Goal: Information Seeking & Learning: Find specific fact

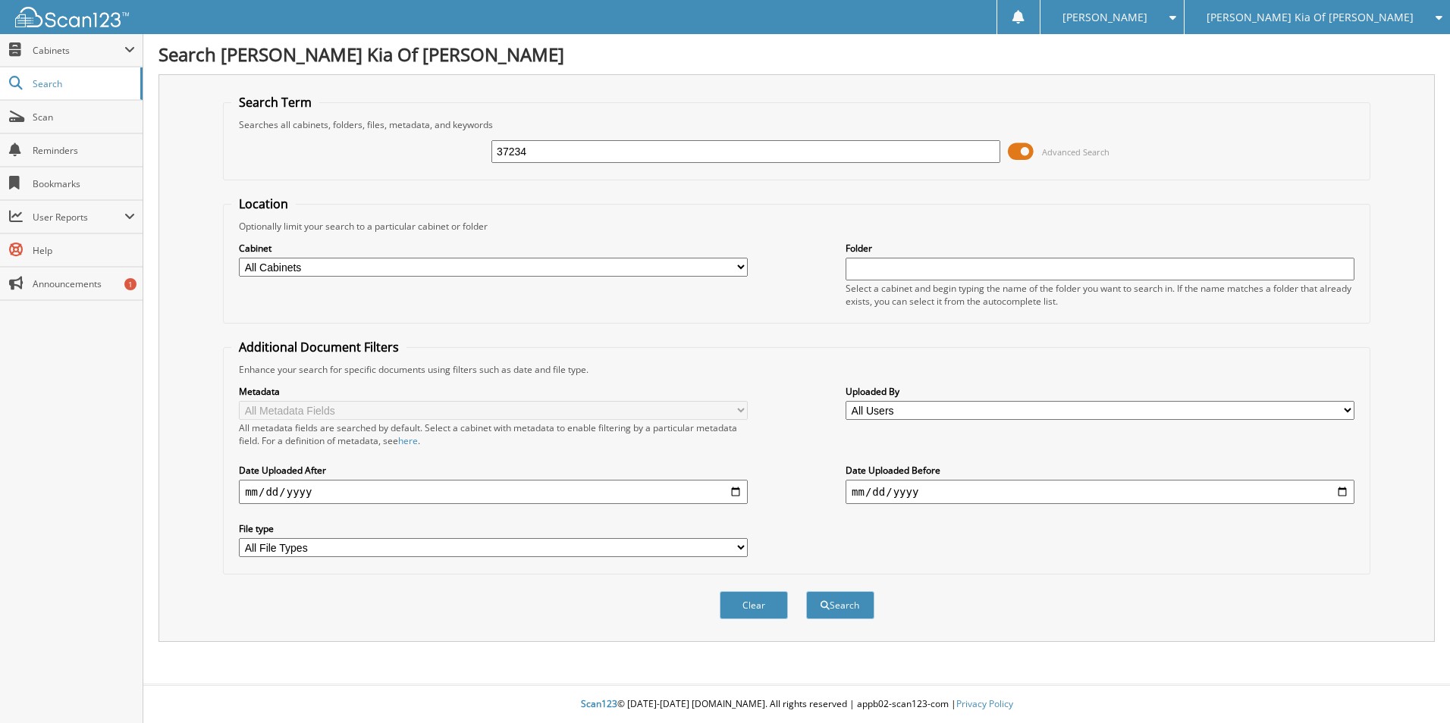
type input "37234"
click at [806, 592] on button "Search" at bounding box center [840, 606] width 68 height 28
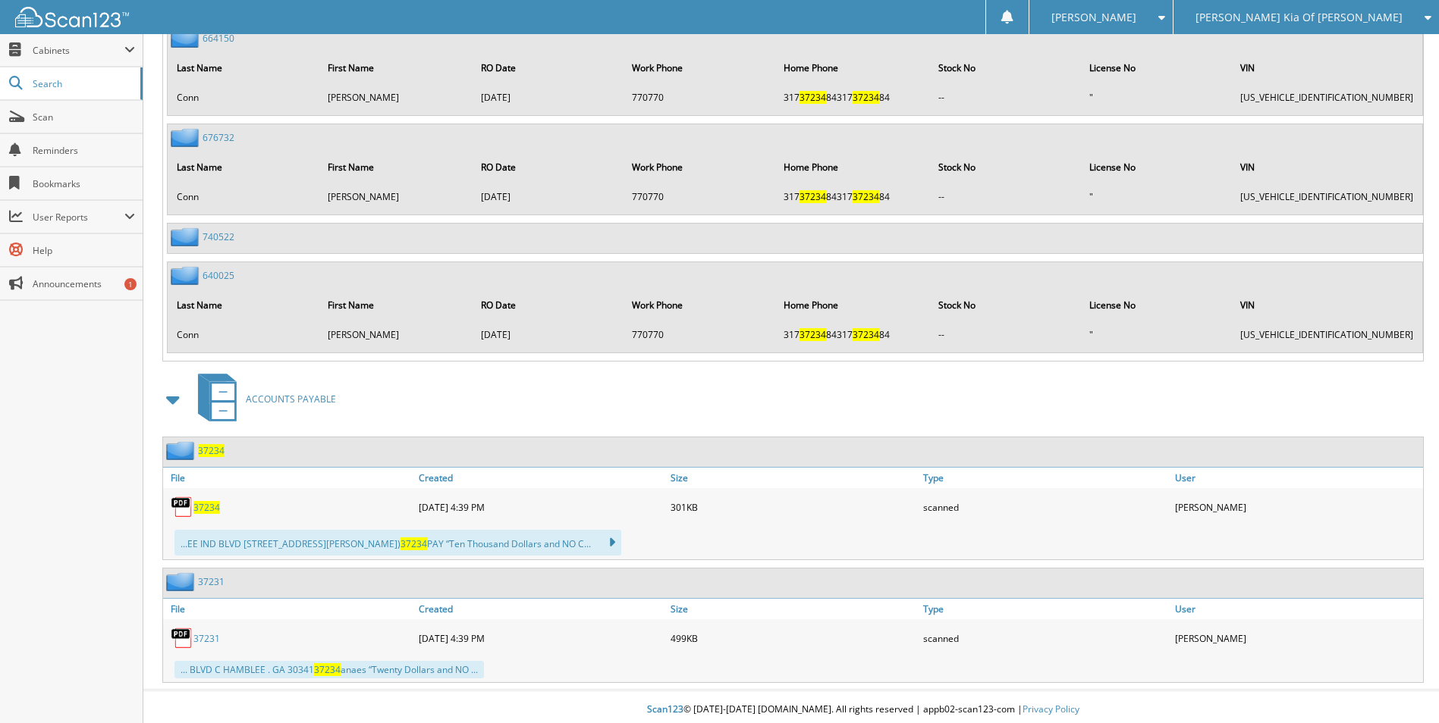
scroll to position [3226, 0]
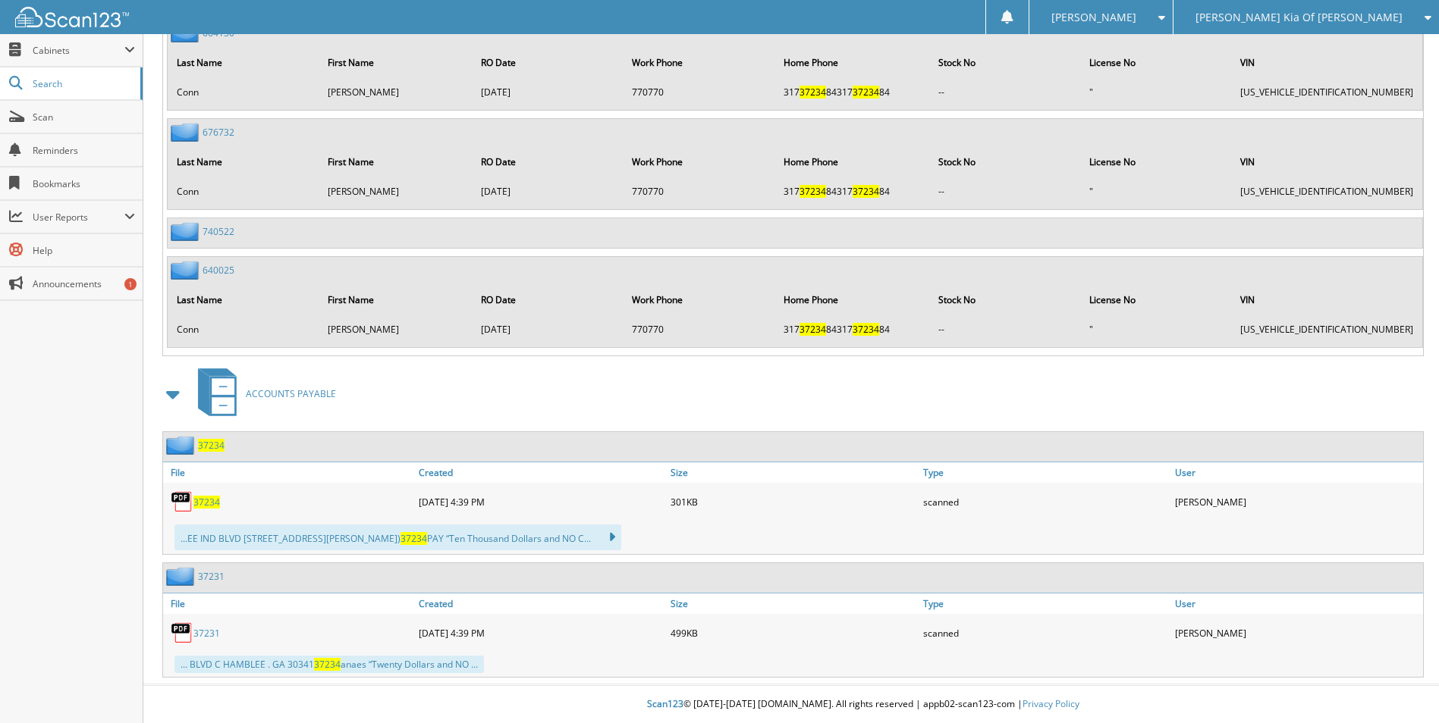
click at [205, 501] on span "37234" at bounding box center [206, 502] width 27 height 13
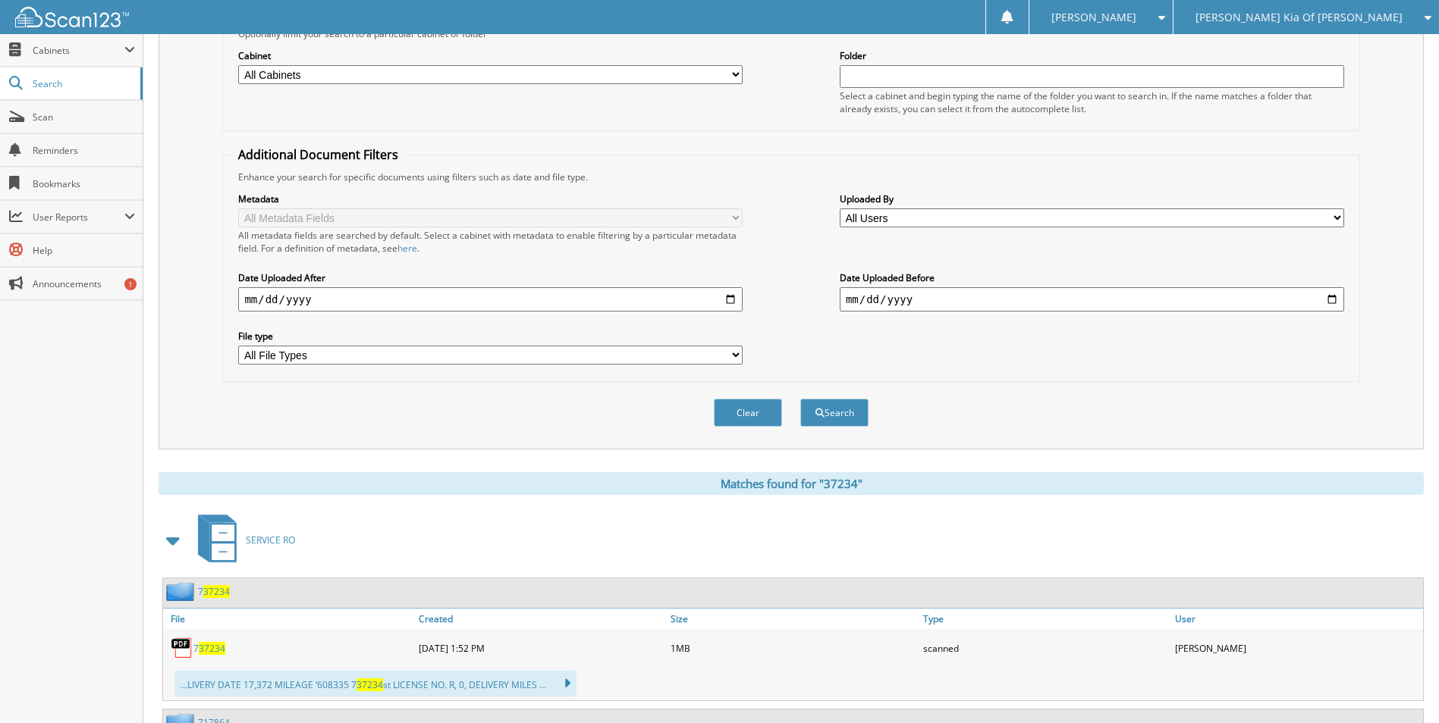
scroll to position [0, 0]
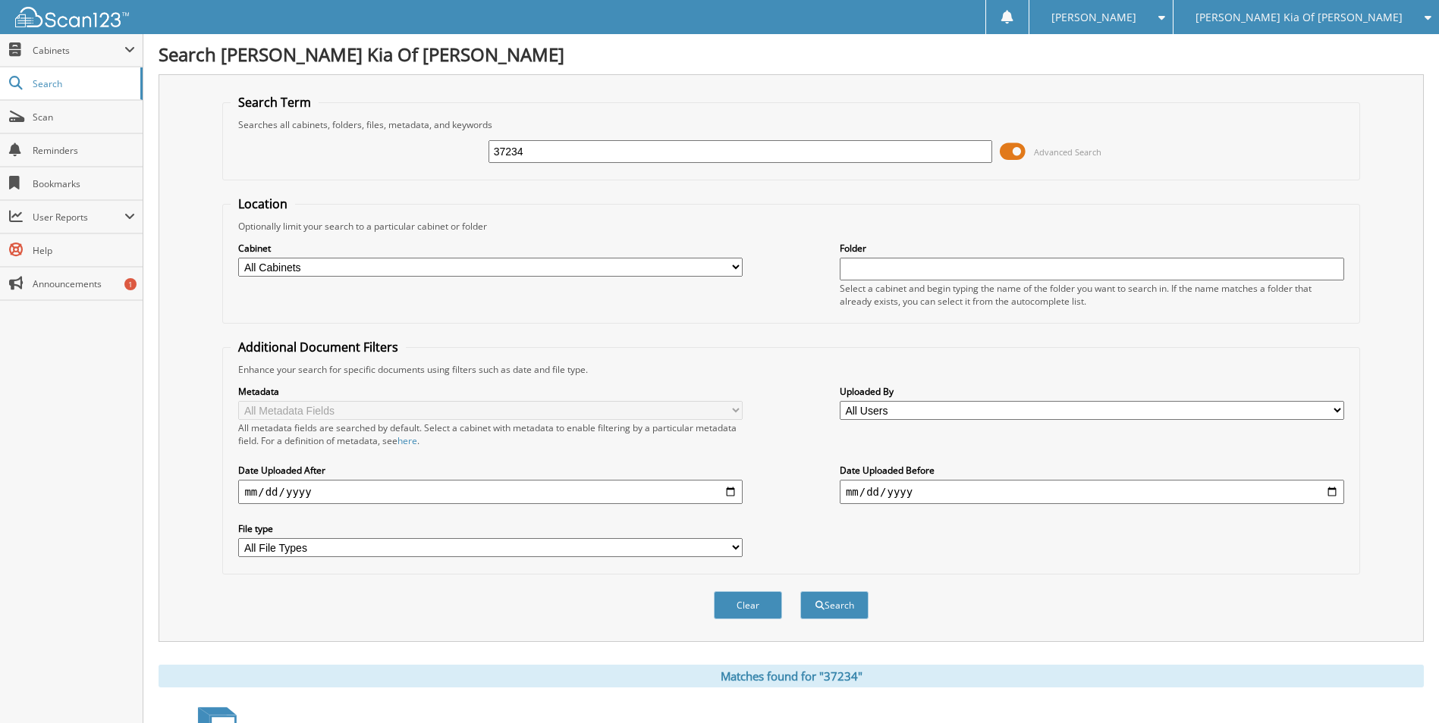
drag, startPoint x: 636, startPoint y: 152, endPoint x: 444, endPoint y: 152, distance: 192.6
click at [444, 152] on div "37234 Advanced Search" at bounding box center [791, 151] width 1120 height 41
type input "38327"
click at [800, 592] on button "Search" at bounding box center [834, 606] width 68 height 28
drag, startPoint x: 532, startPoint y: 152, endPoint x: 432, endPoint y: 152, distance: 99.4
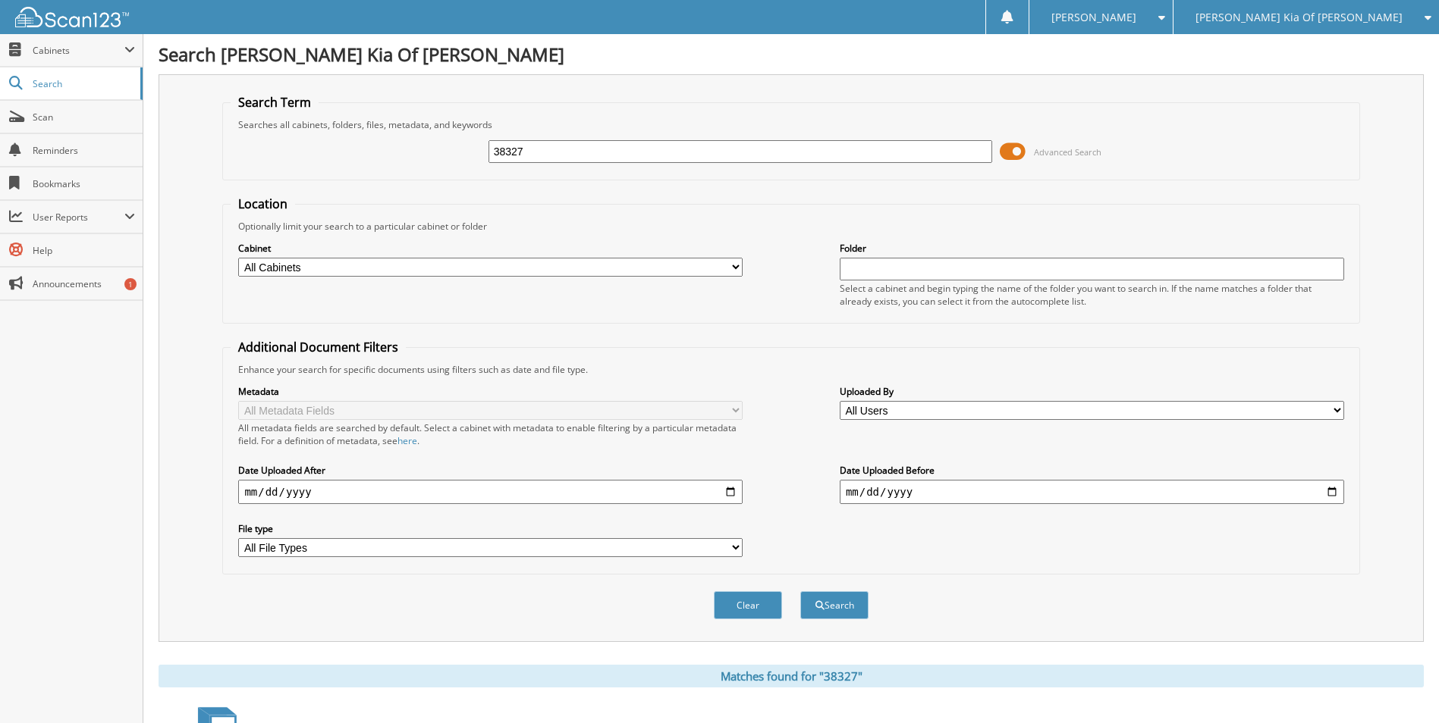
click at [432, 152] on div "38327 Advanced Search" at bounding box center [791, 151] width 1120 height 41
type input "37342"
click at [800, 592] on button "Search" at bounding box center [834, 606] width 68 height 28
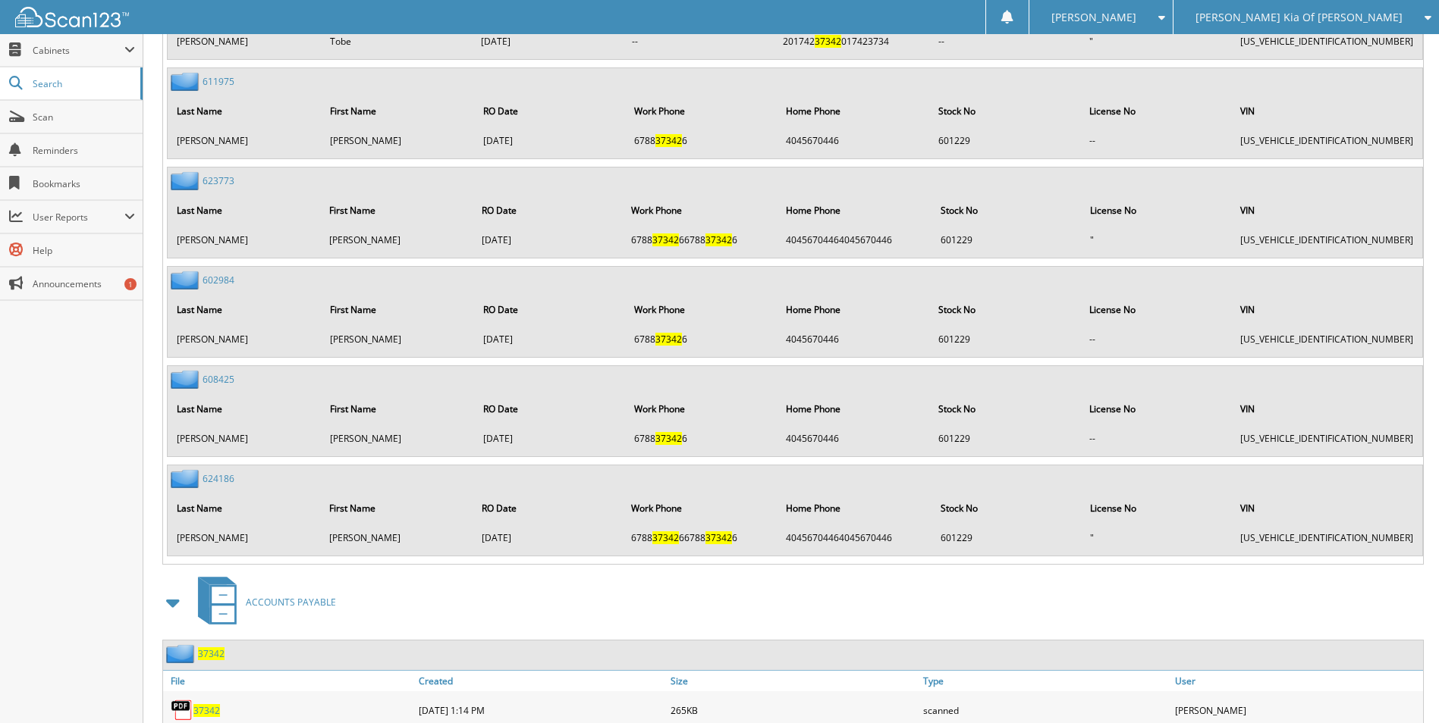
scroll to position [2061, 0]
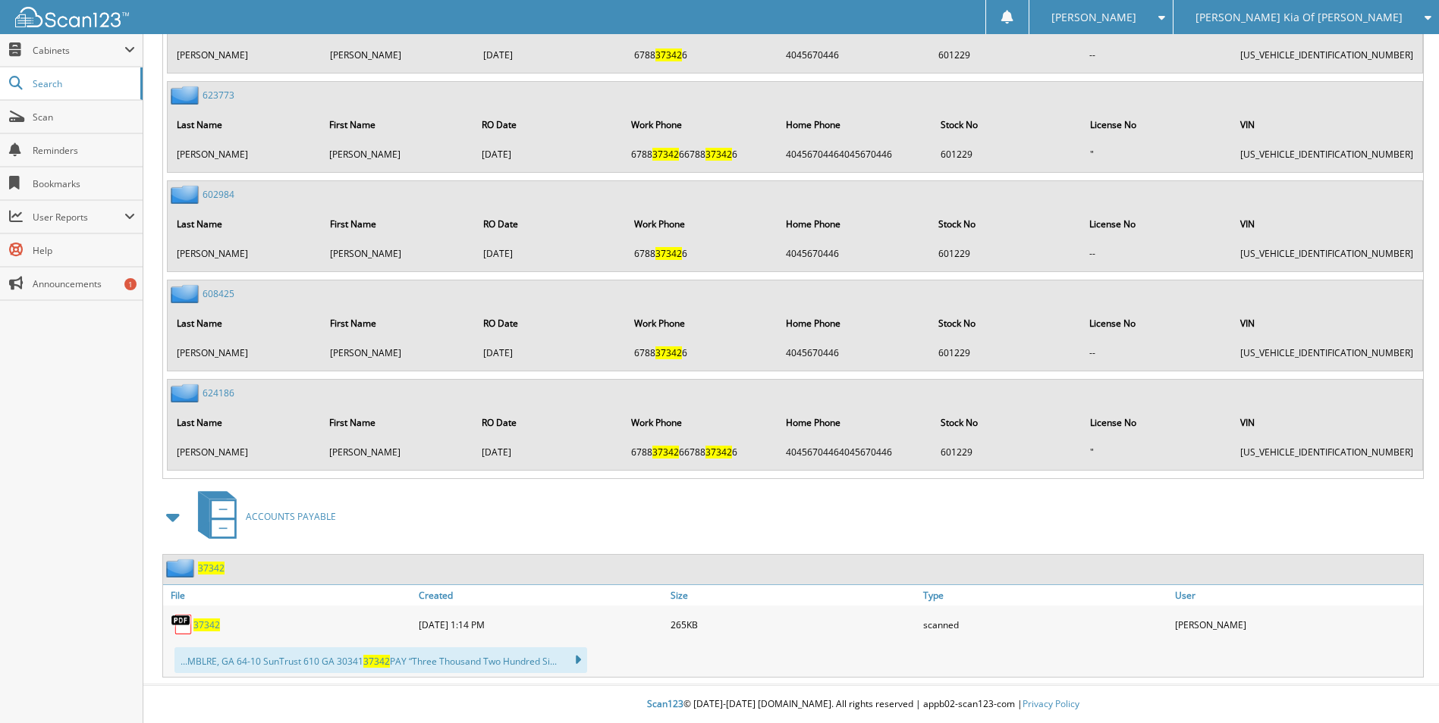
click at [209, 614] on div "37342" at bounding box center [289, 625] width 252 height 30
click at [209, 620] on link "37342" at bounding box center [206, 625] width 27 height 13
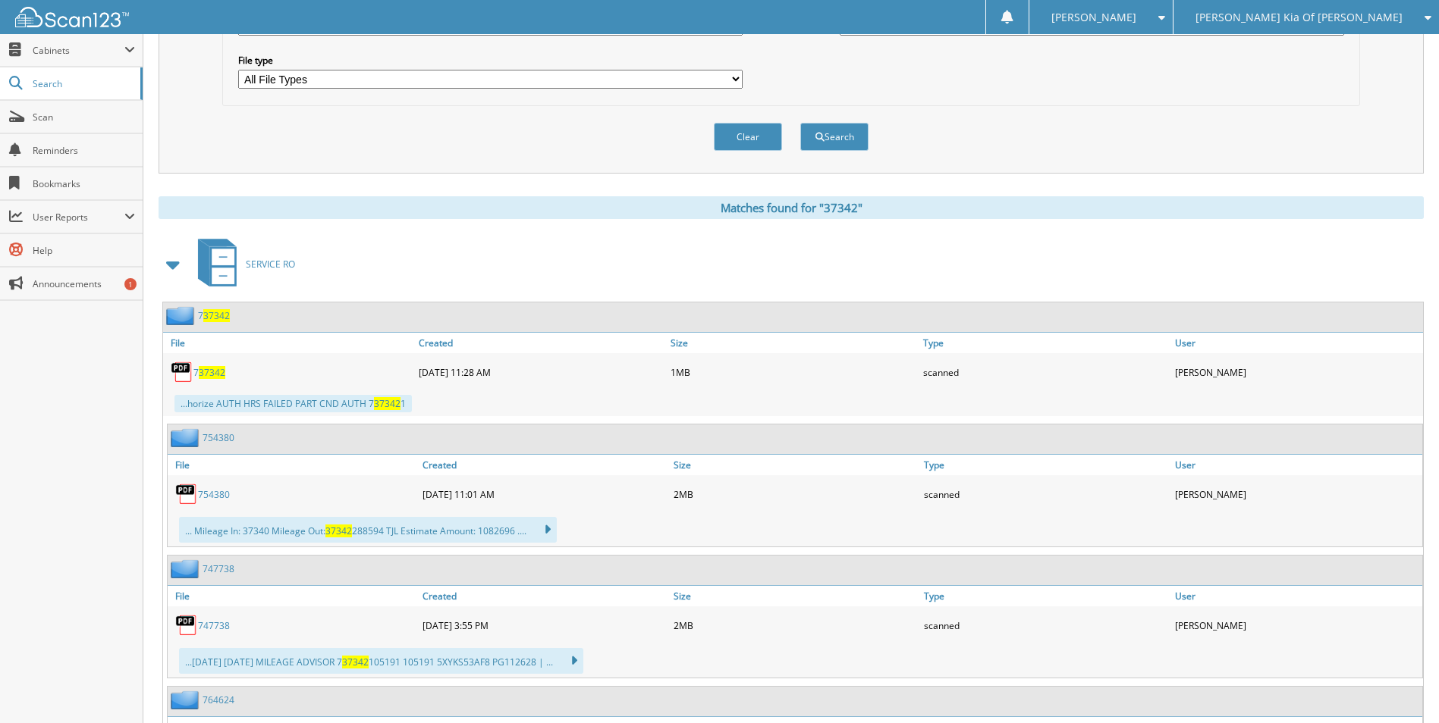
scroll to position [0, 0]
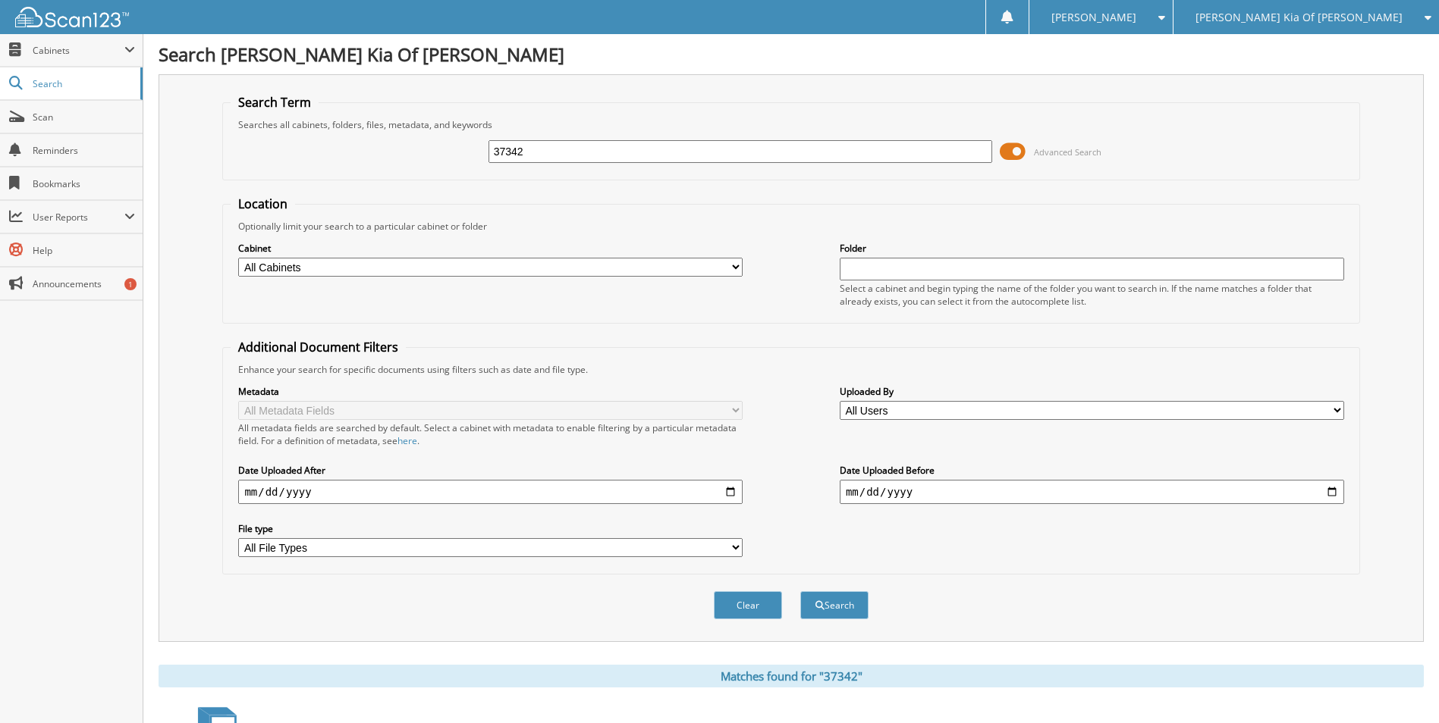
drag, startPoint x: 548, startPoint y: 154, endPoint x: 383, endPoint y: 147, distance: 164.7
click at [383, 147] on div "37342 Advanced Search" at bounding box center [791, 151] width 1120 height 41
type input "37306"
click at [800, 592] on button "Search" at bounding box center [834, 606] width 68 height 28
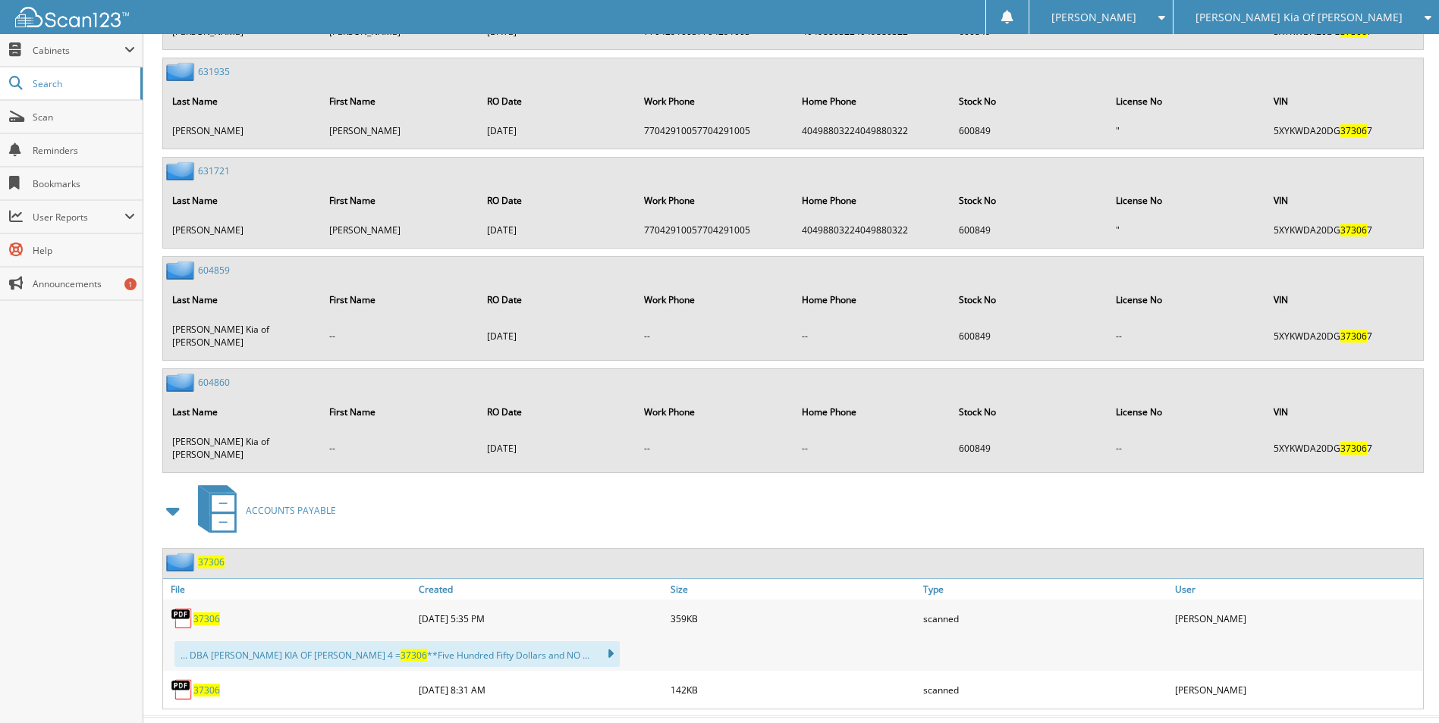
scroll to position [1696, 0]
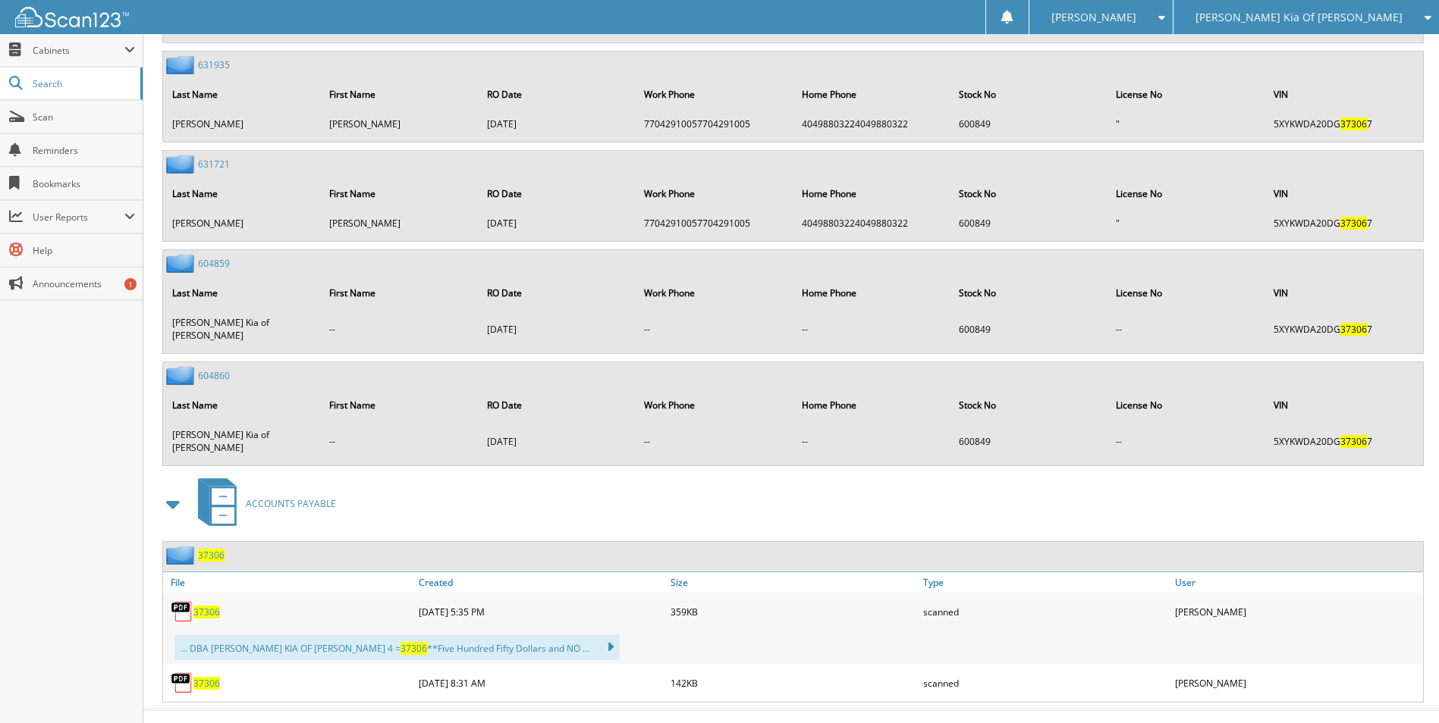
click at [210, 549] on span "37306" at bounding box center [211, 555] width 27 height 13
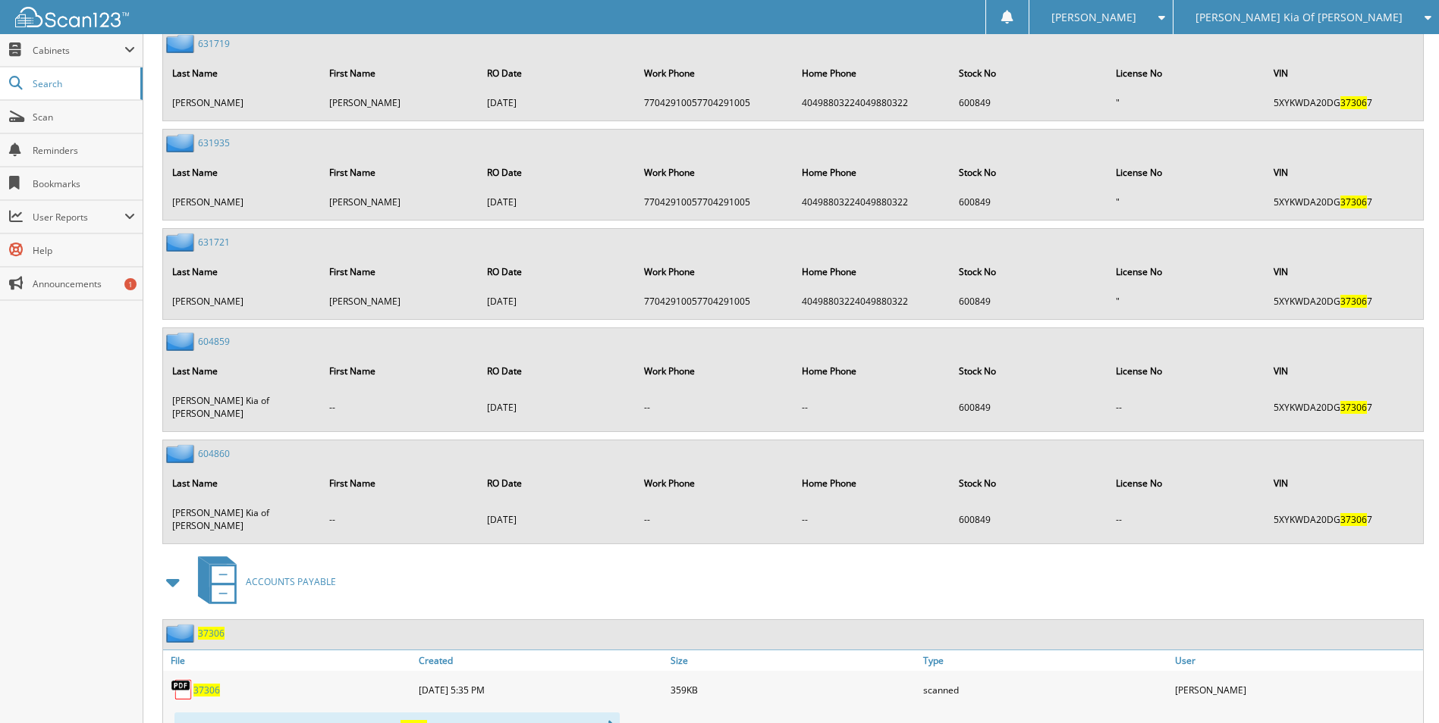
scroll to position [1696, 0]
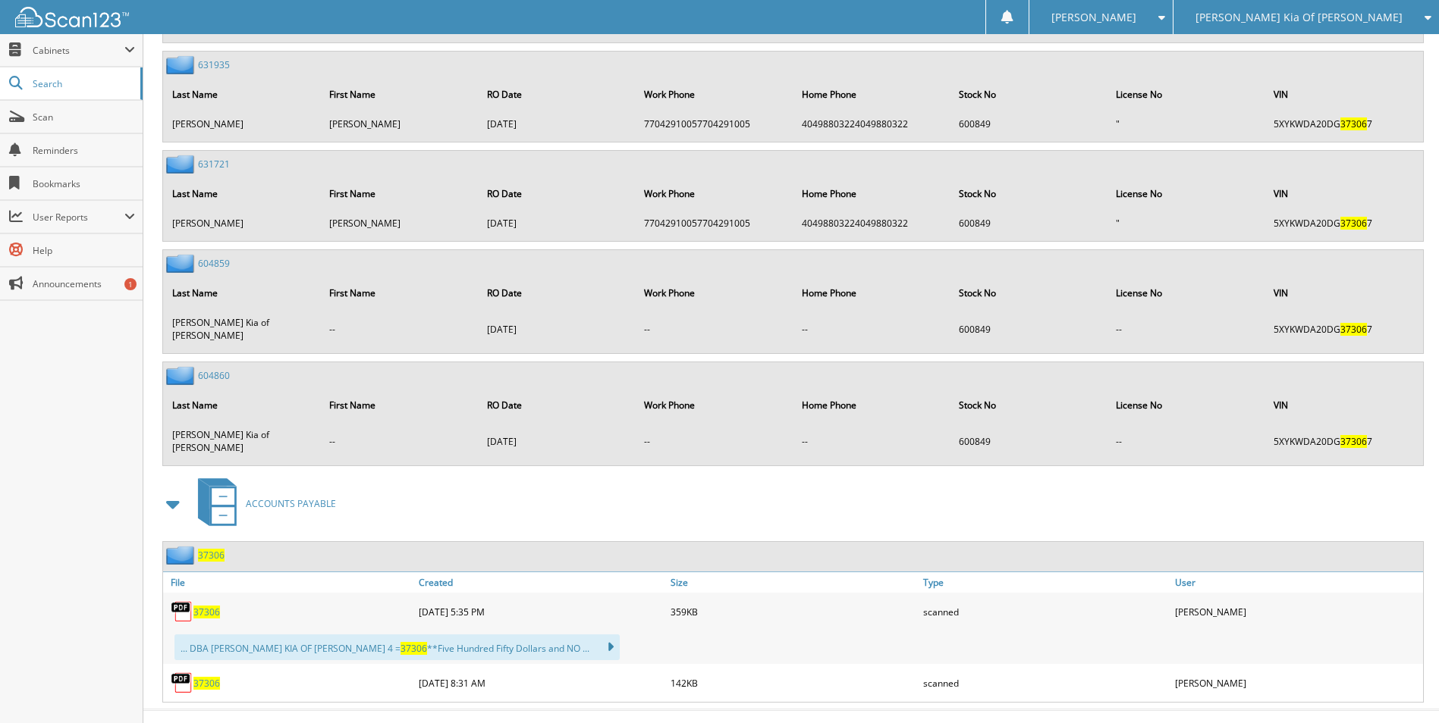
click at [214, 606] on span "37306" at bounding box center [206, 612] width 27 height 13
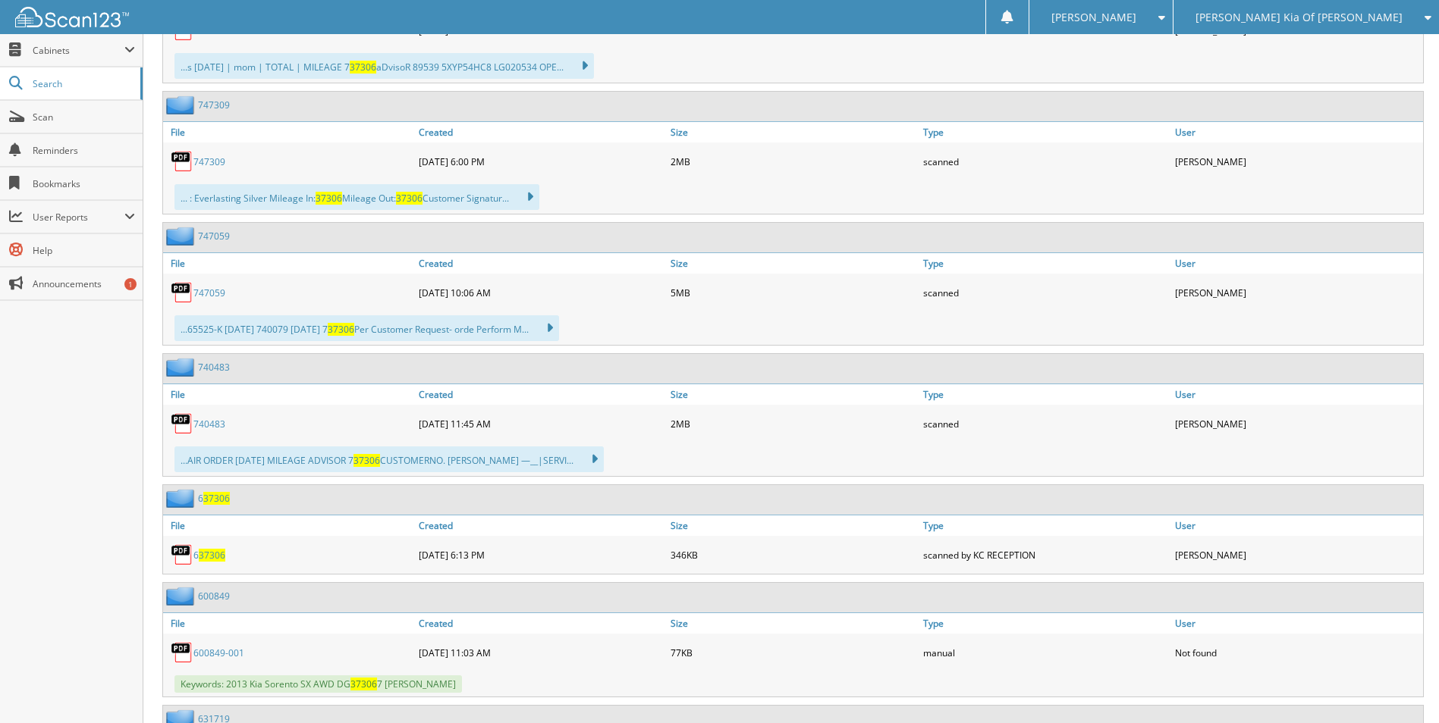
scroll to position [710, 0]
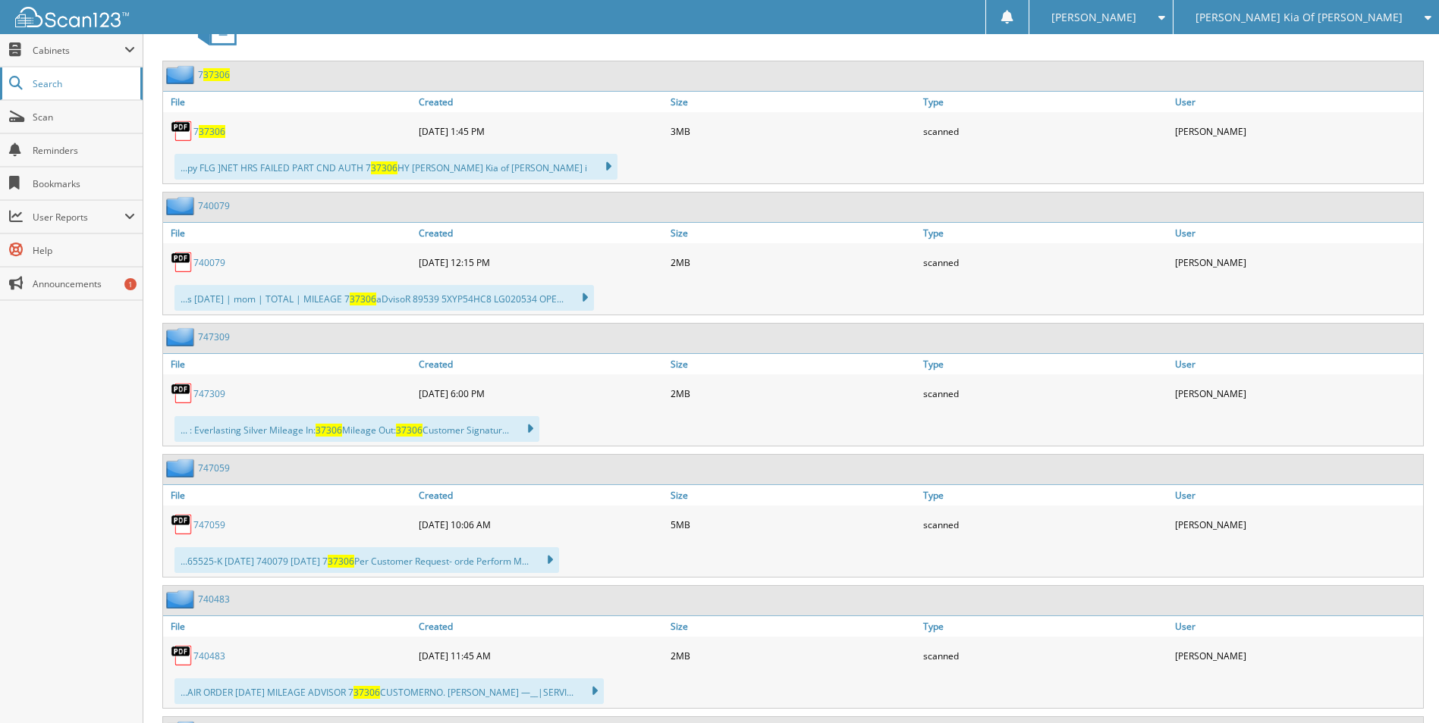
click at [65, 86] on span "Search" at bounding box center [83, 83] width 100 height 13
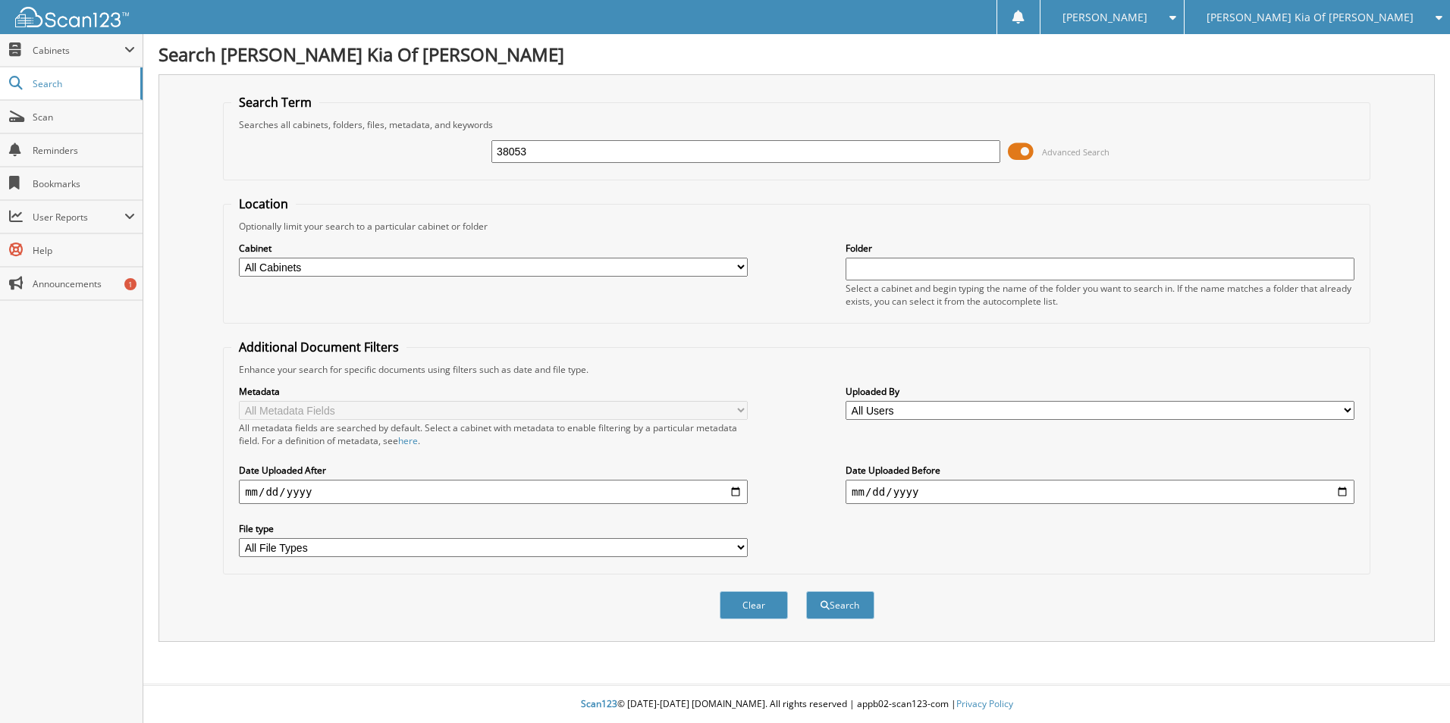
type input "38053"
click at [806, 592] on button "Search" at bounding box center [840, 606] width 68 height 28
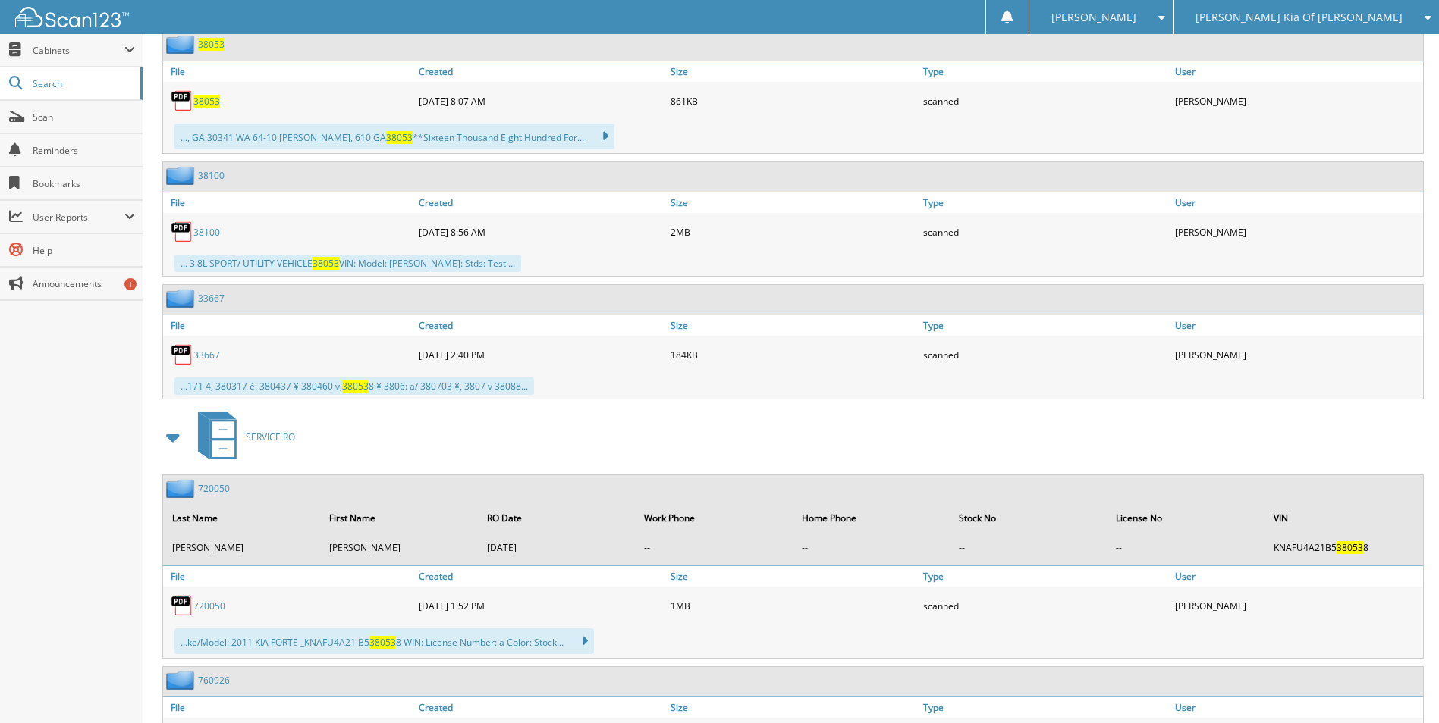
scroll to position [460, 0]
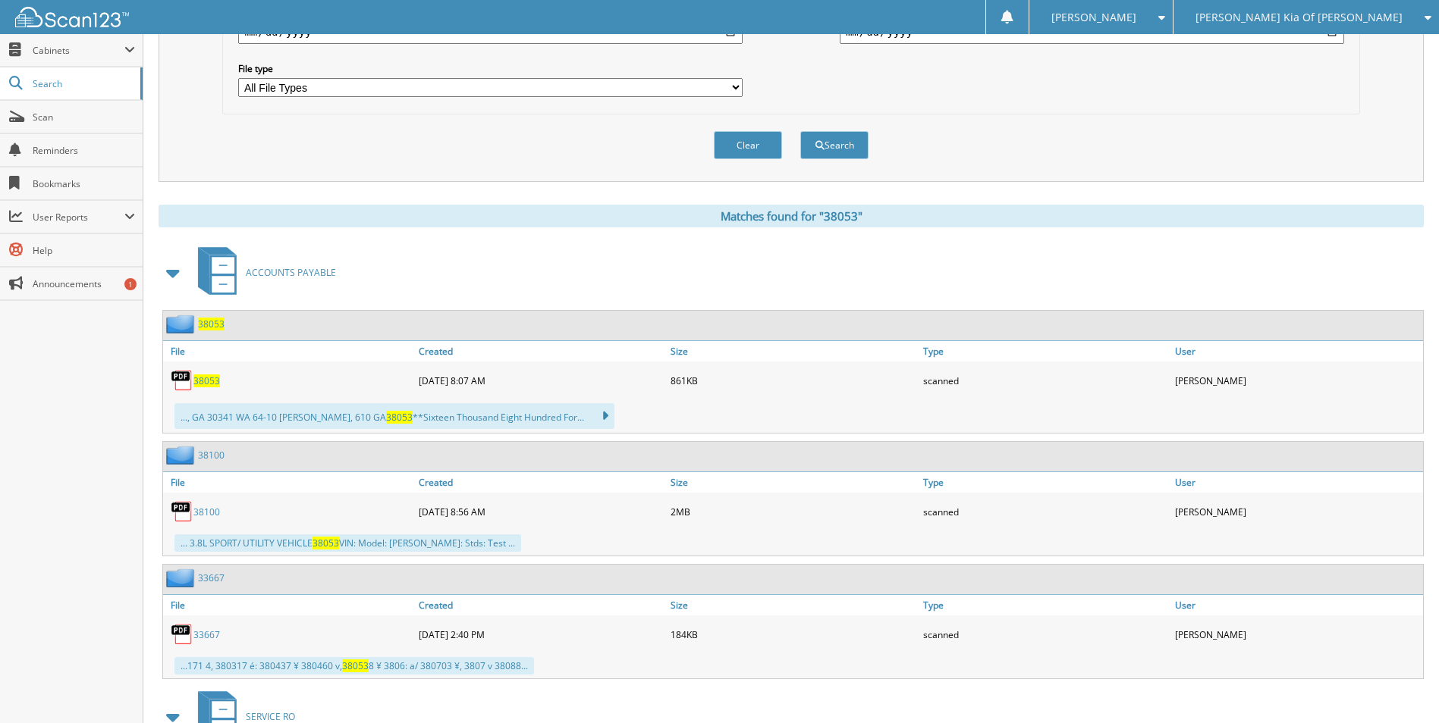
click at [202, 381] on span "38053" at bounding box center [206, 381] width 27 height 13
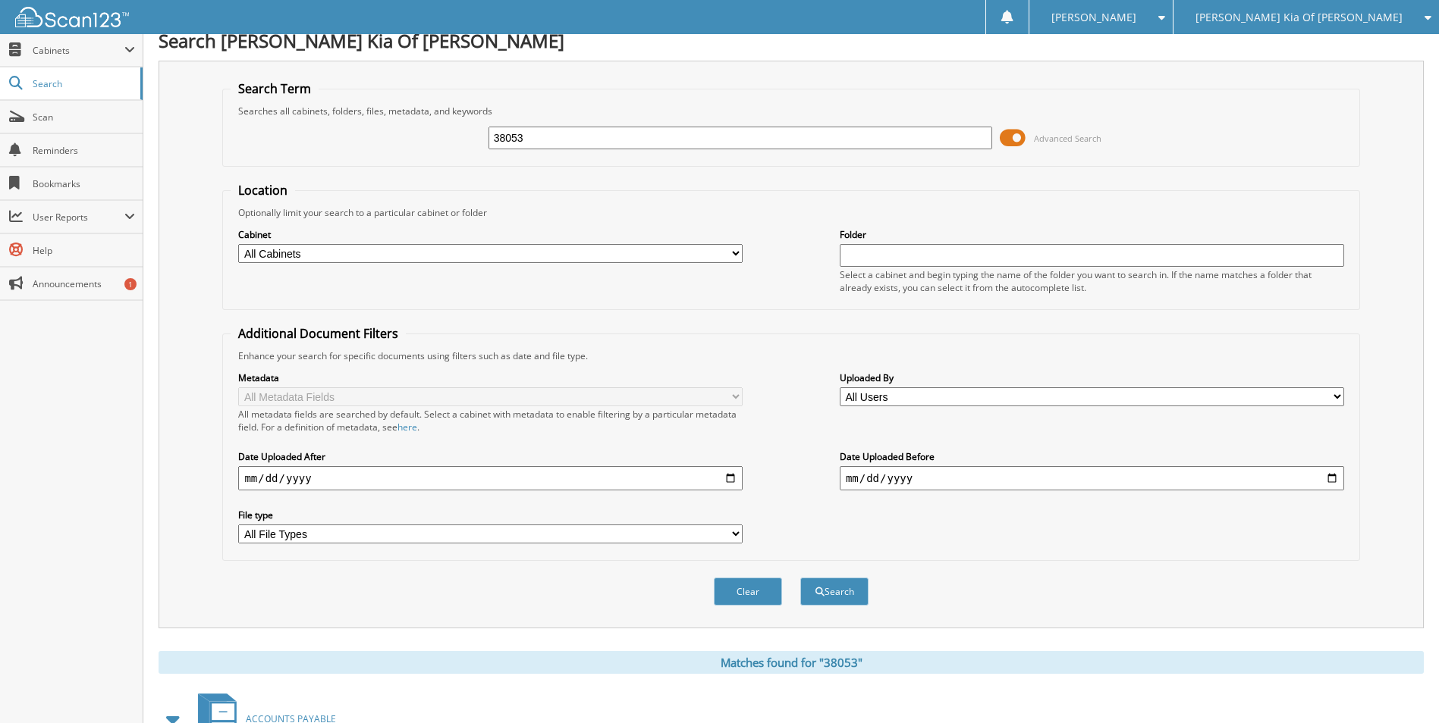
scroll to position [5, 0]
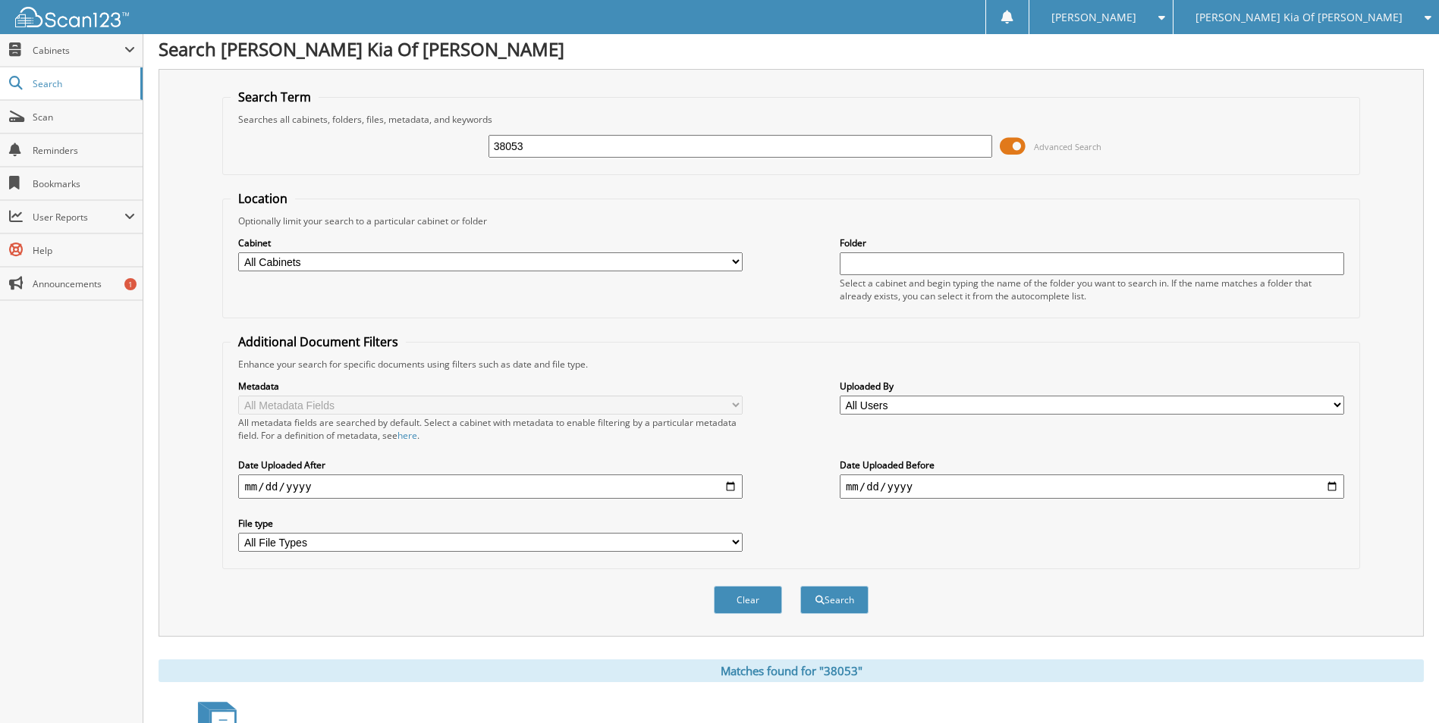
drag, startPoint x: 573, startPoint y: 141, endPoint x: 391, endPoint y: 149, distance: 182.2
click at [391, 149] on div "38053 Advanced Search" at bounding box center [791, 146] width 1120 height 41
type input "38142"
click at [800, 586] on button "Search" at bounding box center [834, 600] width 68 height 28
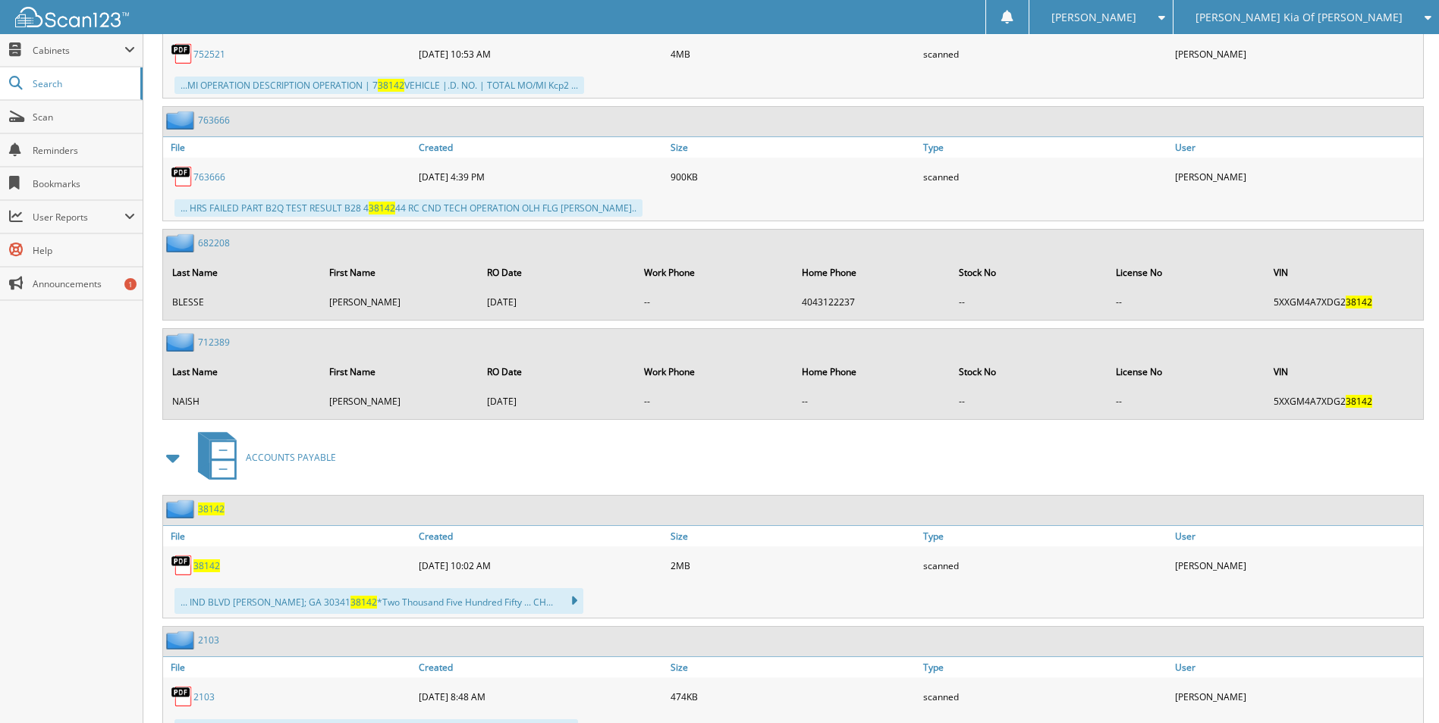
scroll to position [3337, 0]
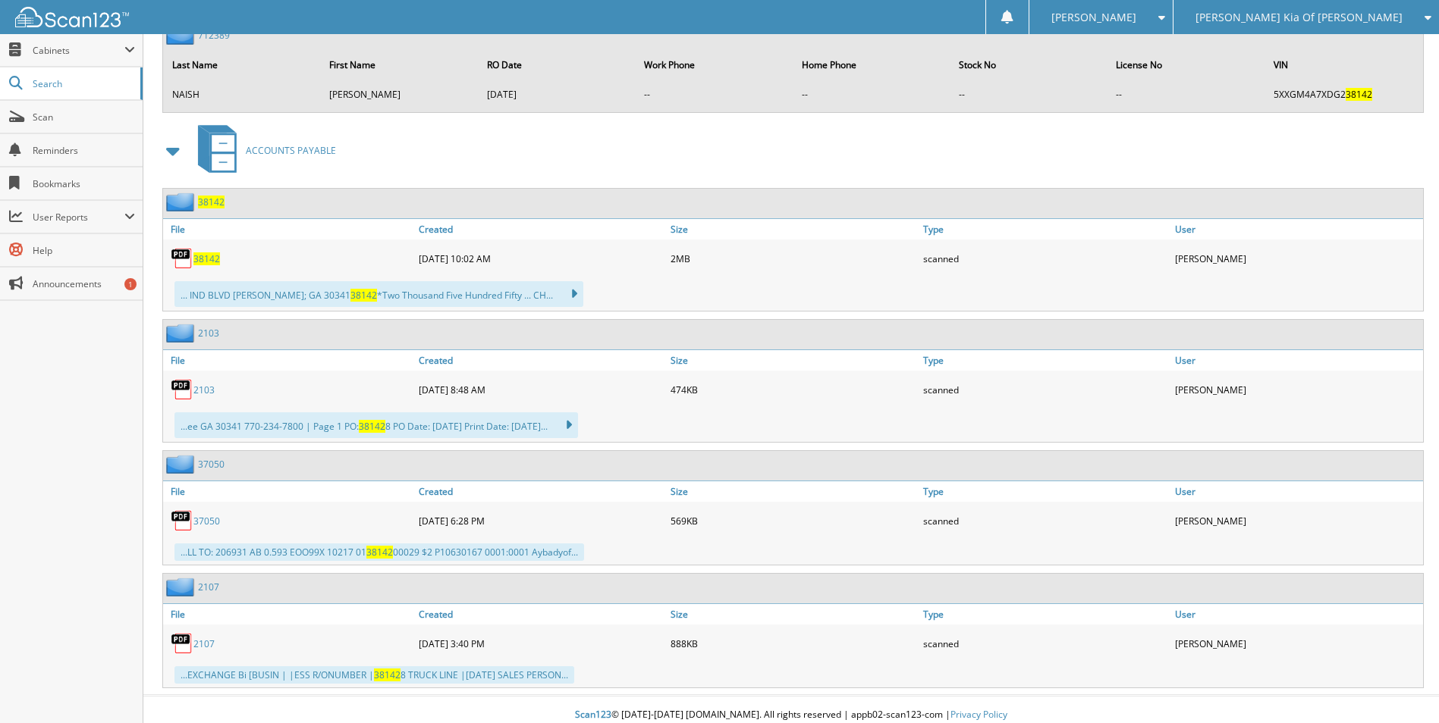
click at [206, 259] on span "38142" at bounding box center [206, 259] width 27 height 13
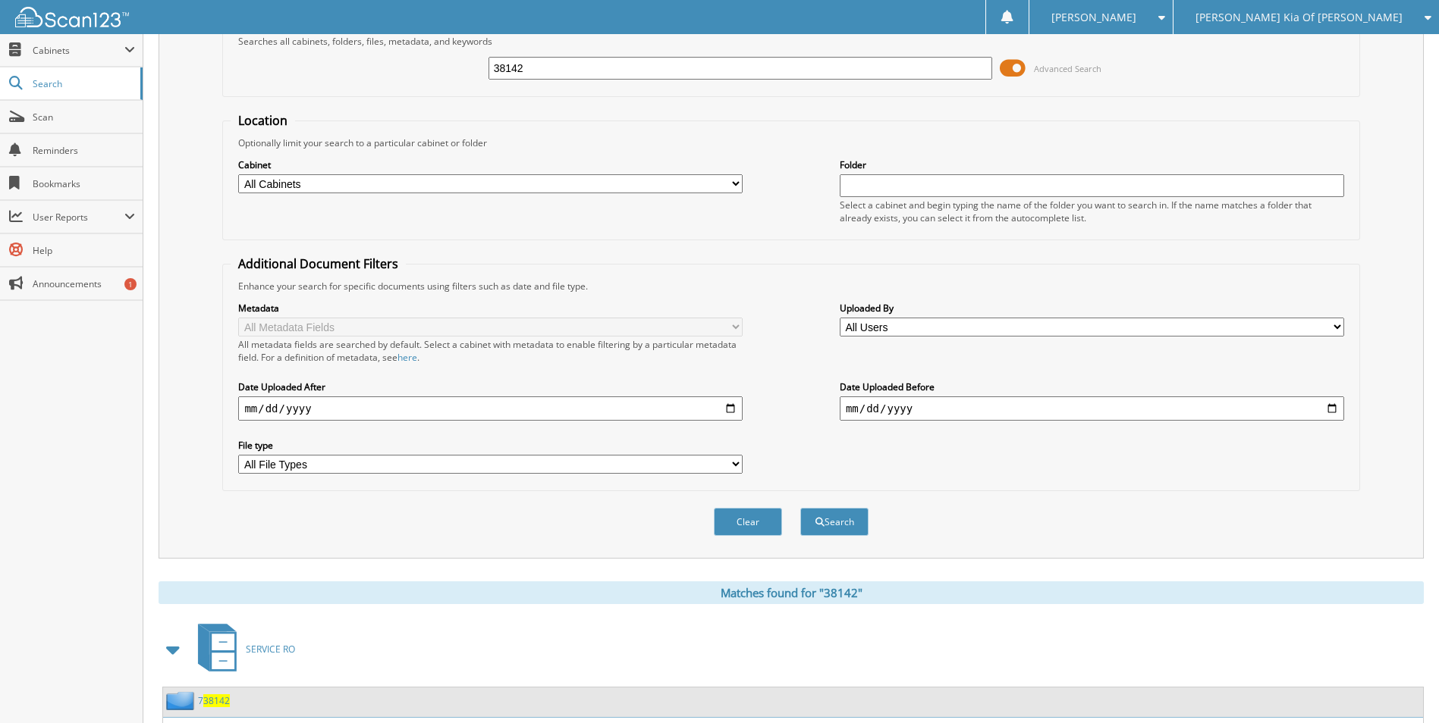
scroll to position [0, 0]
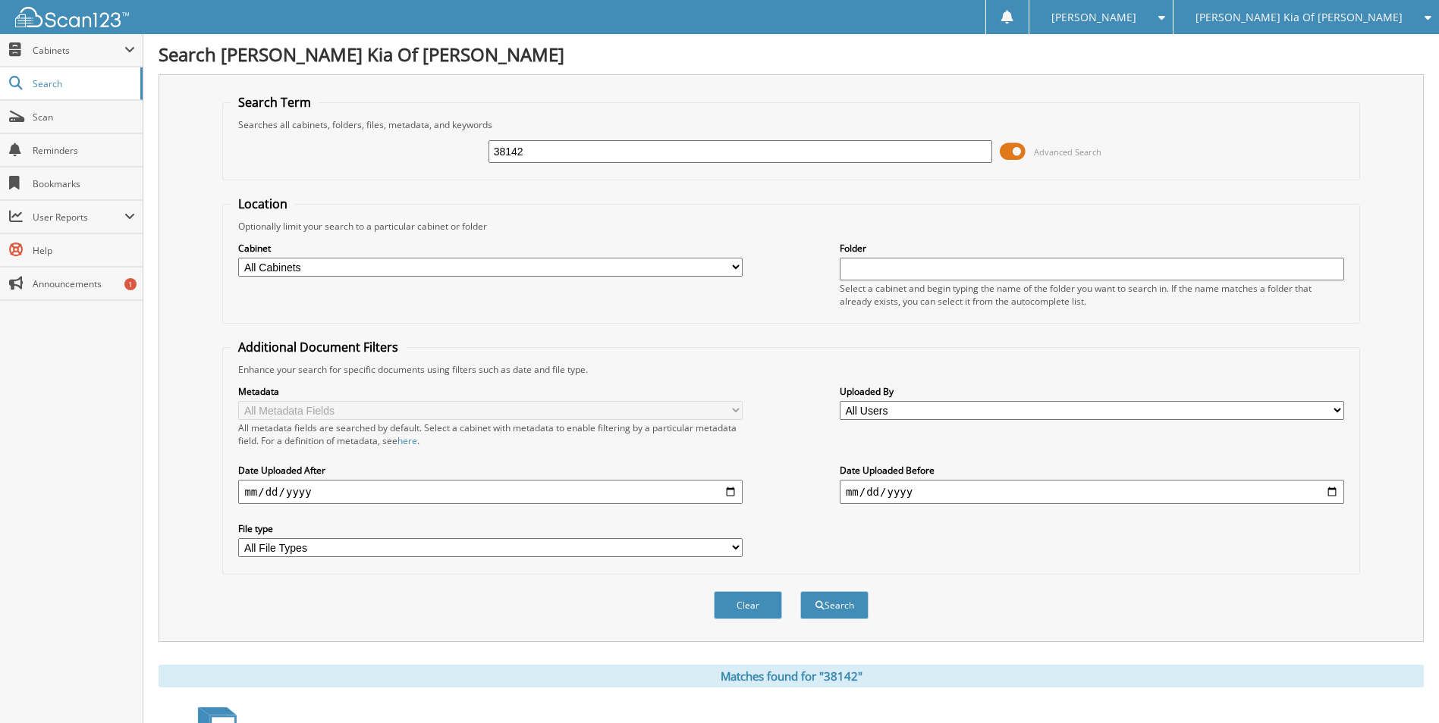
drag, startPoint x: 539, startPoint y: 146, endPoint x: 431, endPoint y: 150, distance: 108.5
click at [432, 150] on div "38142 Advanced Search" at bounding box center [791, 151] width 1120 height 41
type input "37941"
click at [800, 592] on button "Search" at bounding box center [834, 606] width 68 height 28
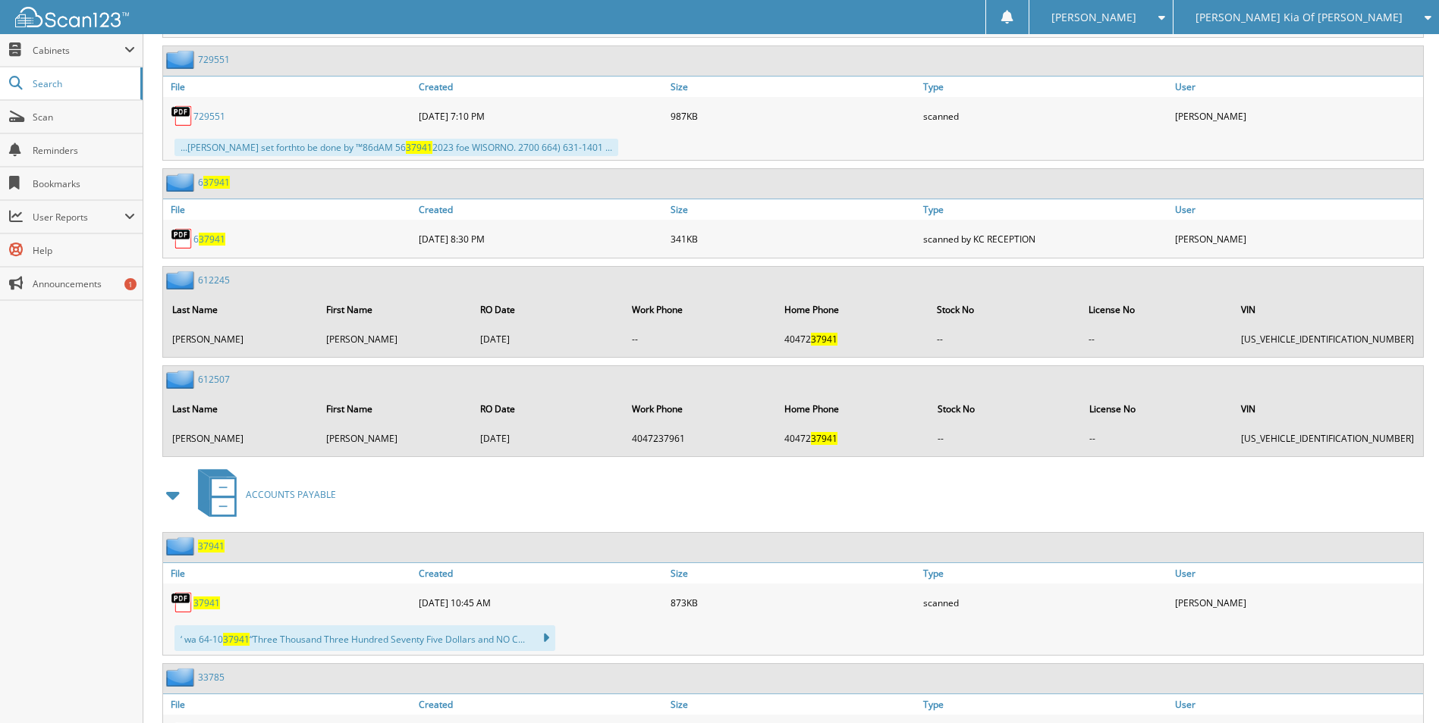
scroll to position [2228, 0]
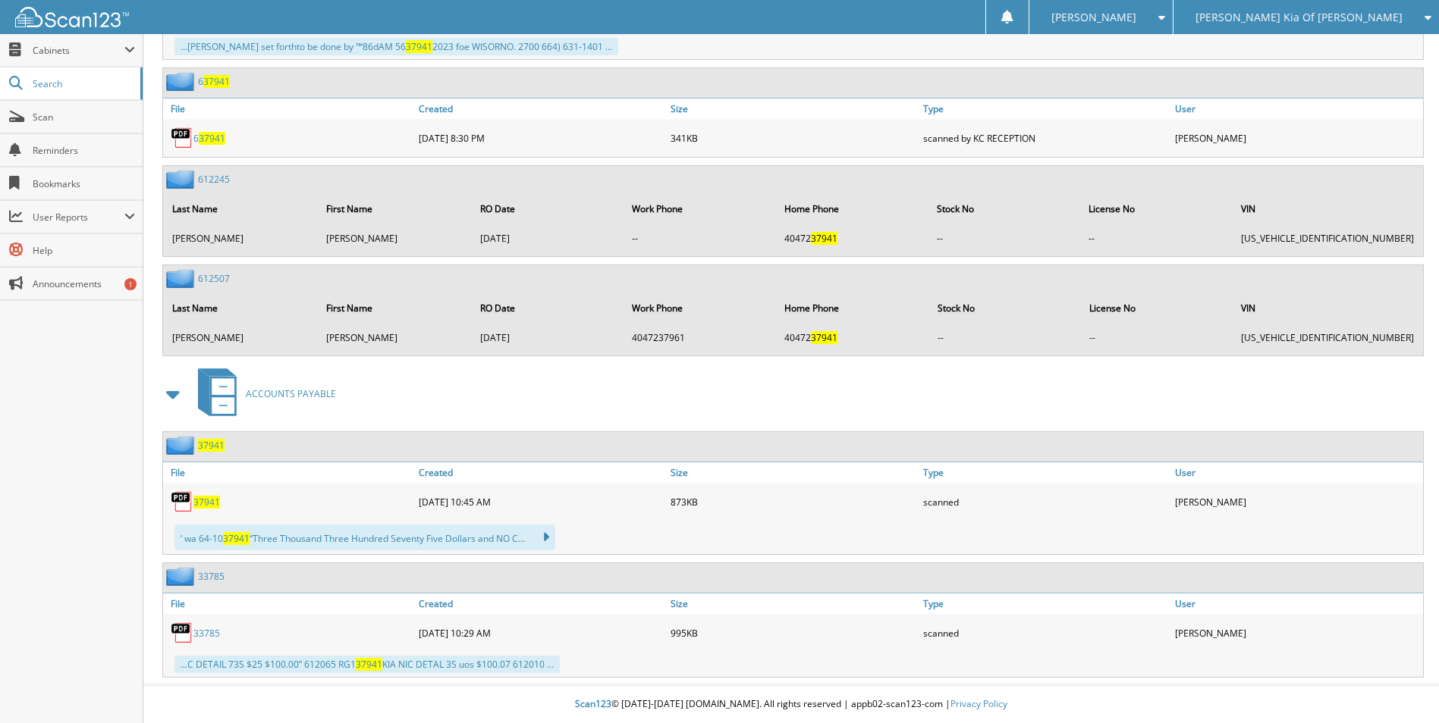
click at [221, 501] on div "37941" at bounding box center [289, 502] width 252 height 30
click at [210, 501] on span "37941" at bounding box center [206, 502] width 27 height 13
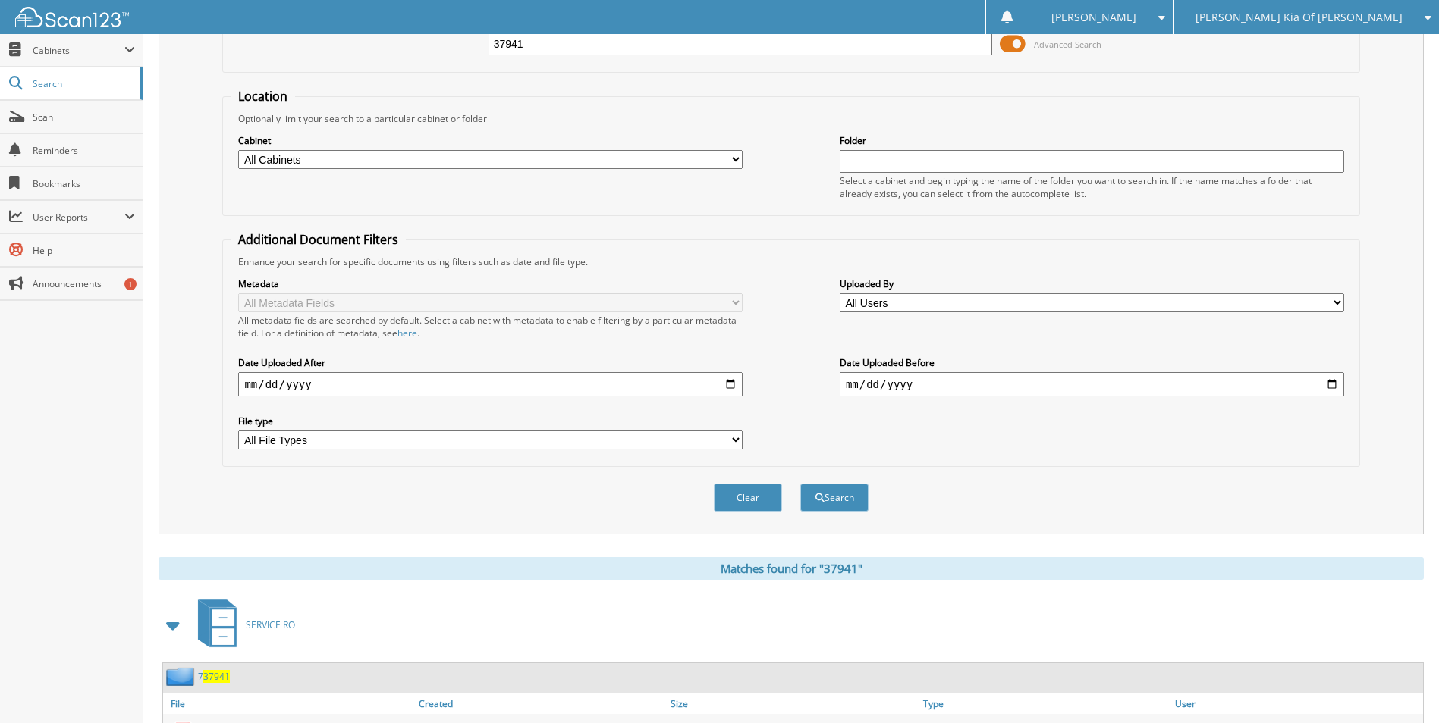
scroll to position [0, 0]
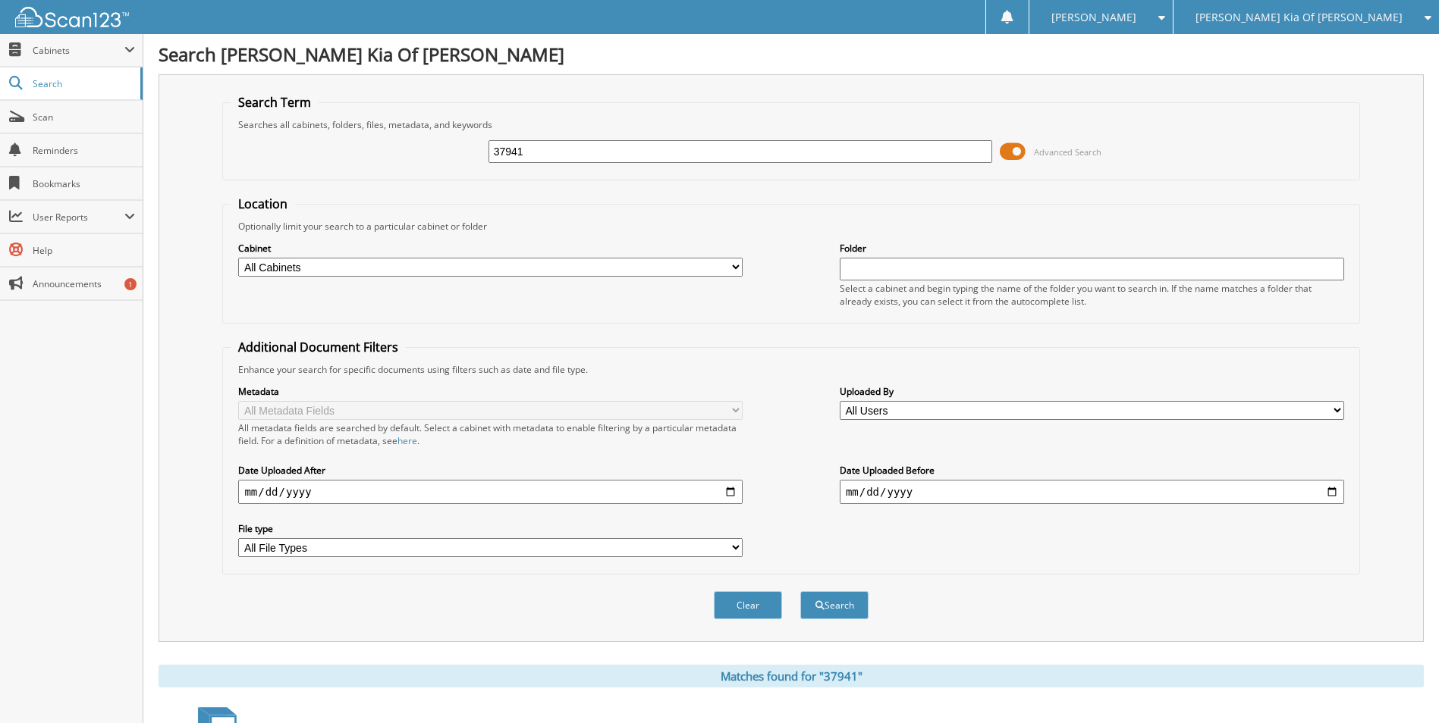
drag, startPoint x: 591, startPoint y: 143, endPoint x: 438, endPoint y: 162, distance: 153.6
click at [438, 162] on div "37941 Advanced Search" at bounding box center [791, 151] width 1120 height 41
type input "37420"
click at [800, 592] on button "Search" at bounding box center [834, 606] width 68 height 28
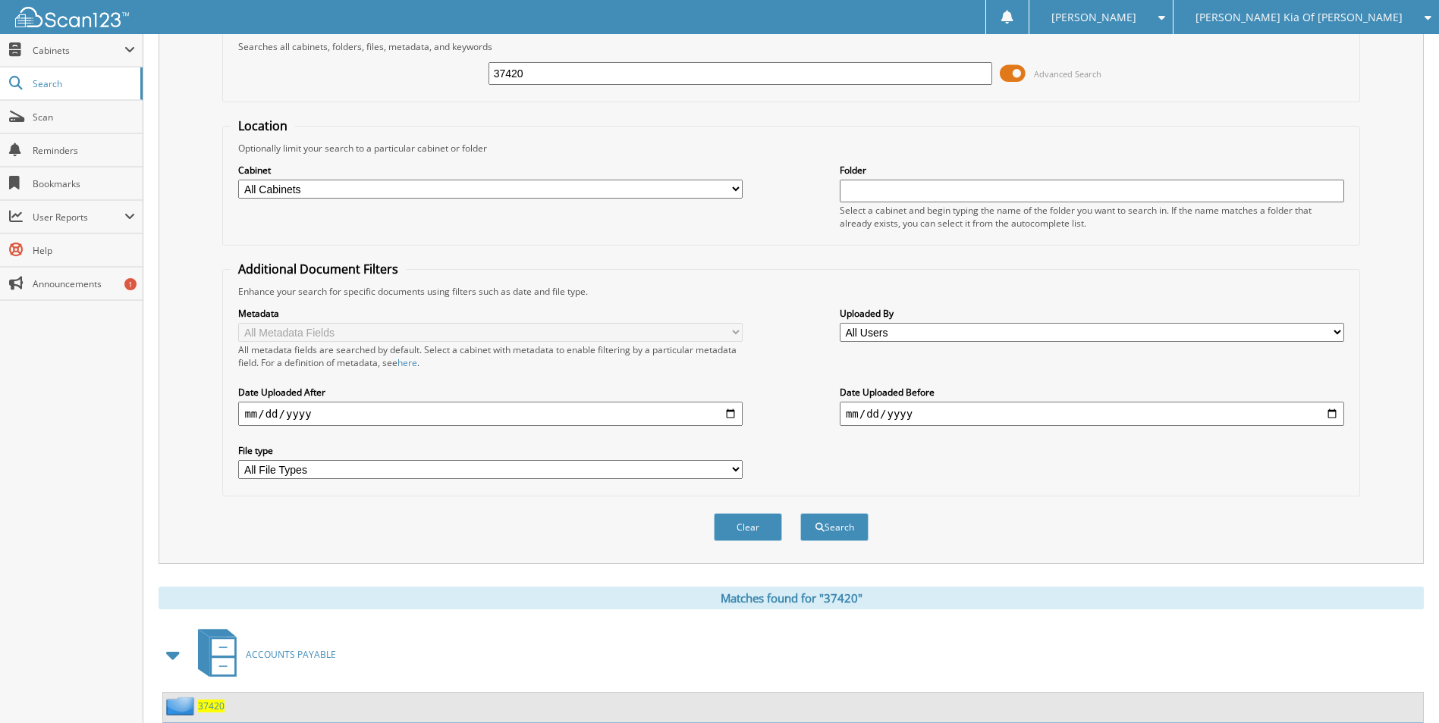
scroll to position [455, 0]
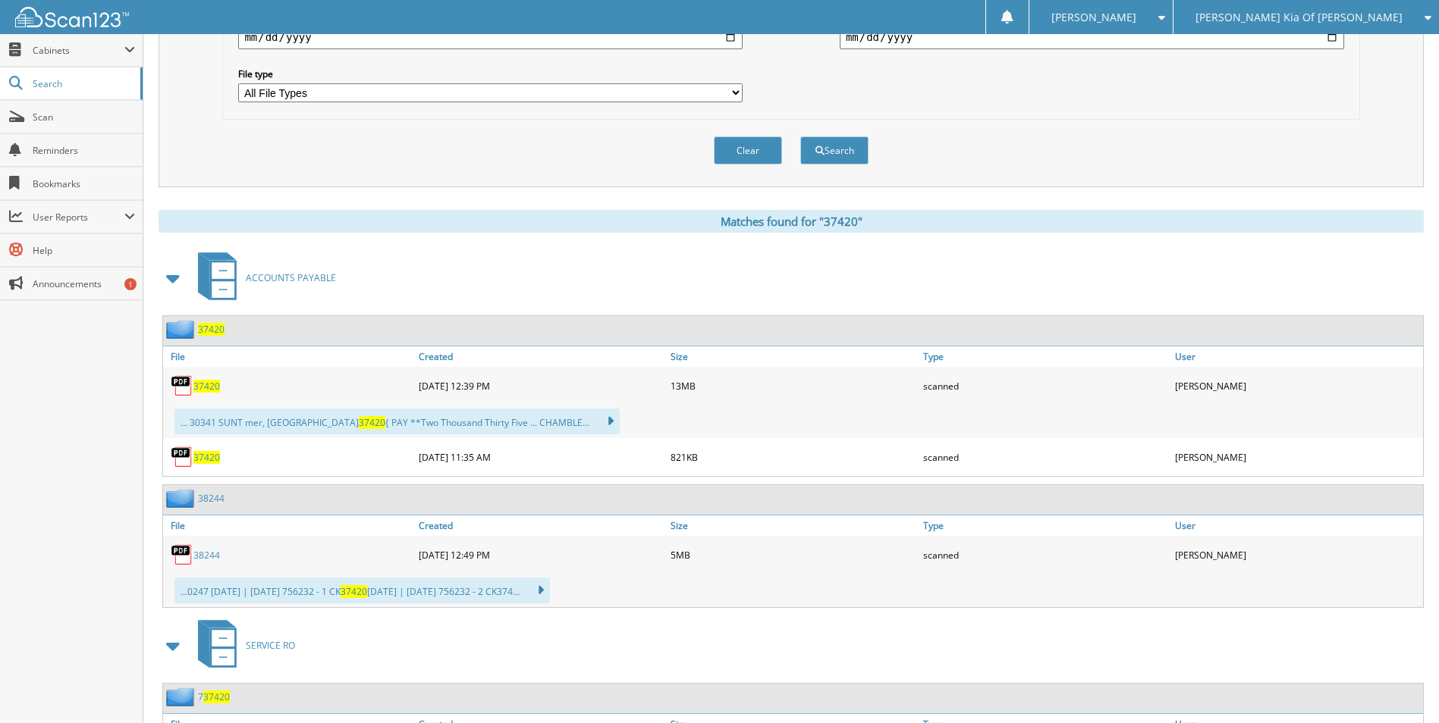
click at [201, 378] on div "37420" at bounding box center [289, 386] width 252 height 30
click at [201, 384] on span "37420" at bounding box center [206, 386] width 27 height 13
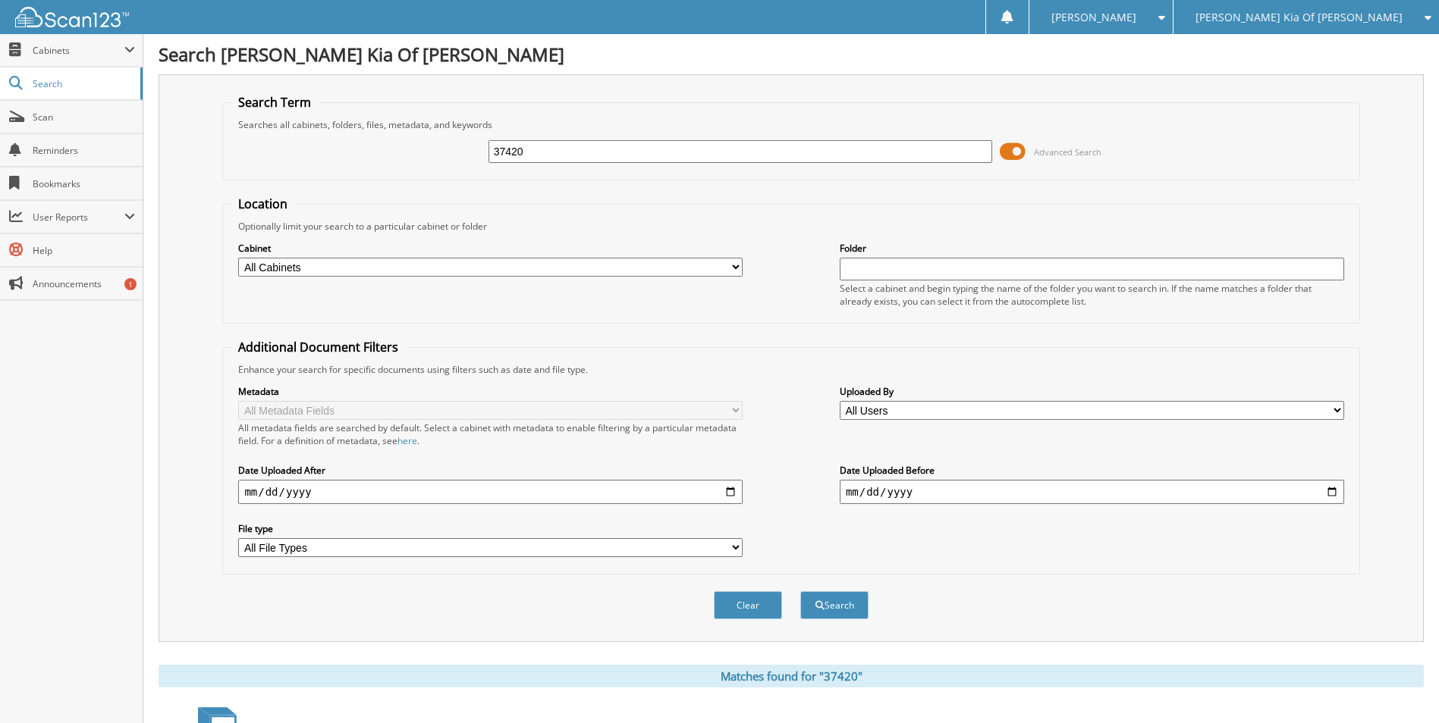
drag, startPoint x: 551, startPoint y: 157, endPoint x: 340, endPoint y: 157, distance: 210.8
click at [344, 157] on div "37420 Advanced Search" at bounding box center [791, 151] width 1120 height 41
type input "37268"
click at [800, 592] on button "Search" at bounding box center [834, 606] width 68 height 28
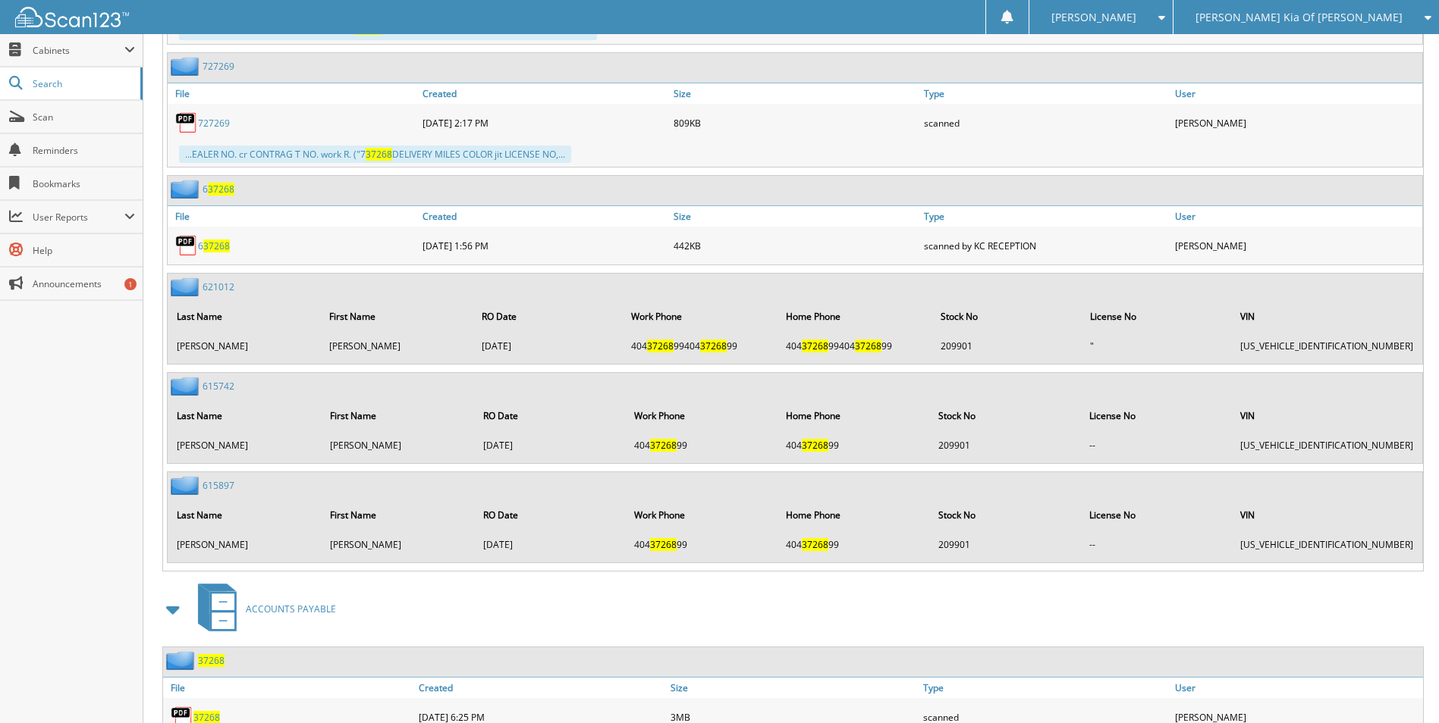
scroll to position [1073, 0]
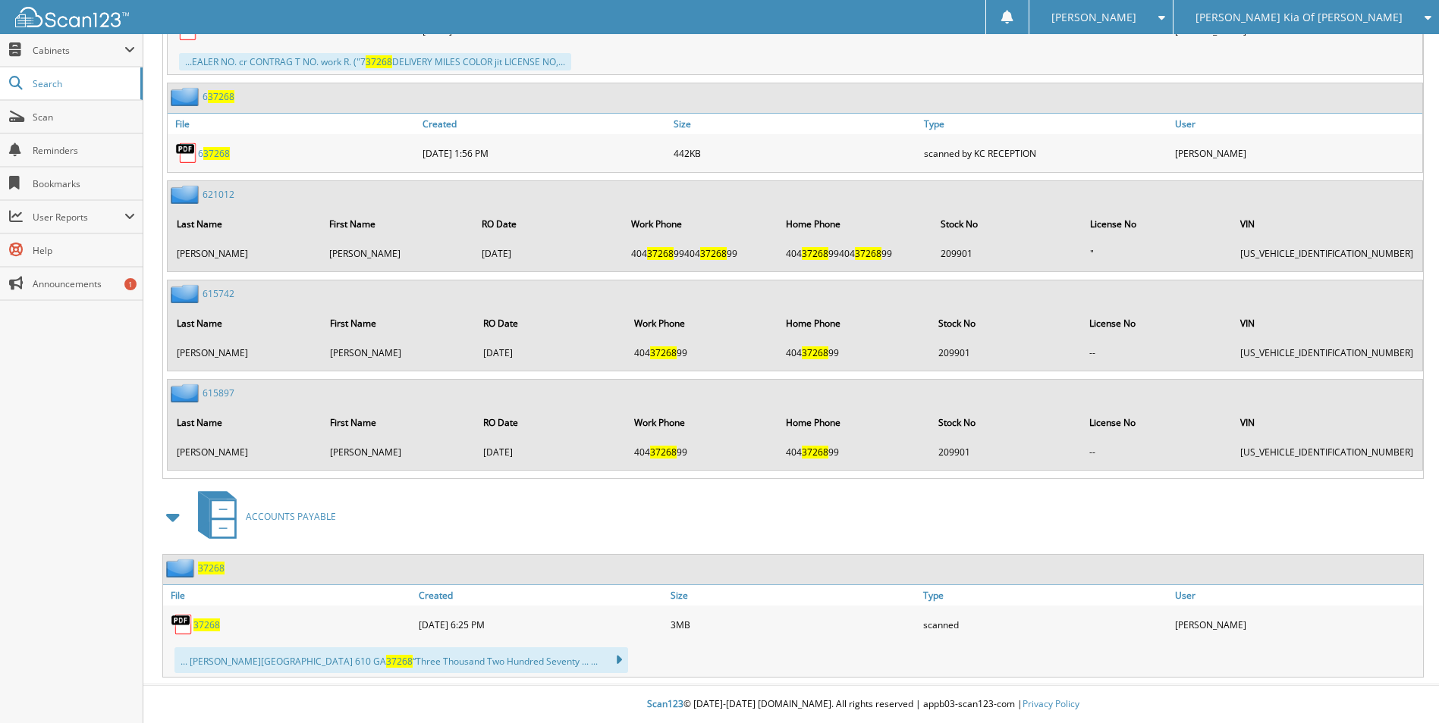
click at [206, 628] on span "37268" at bounding box center [206, 625] width 27 height 13
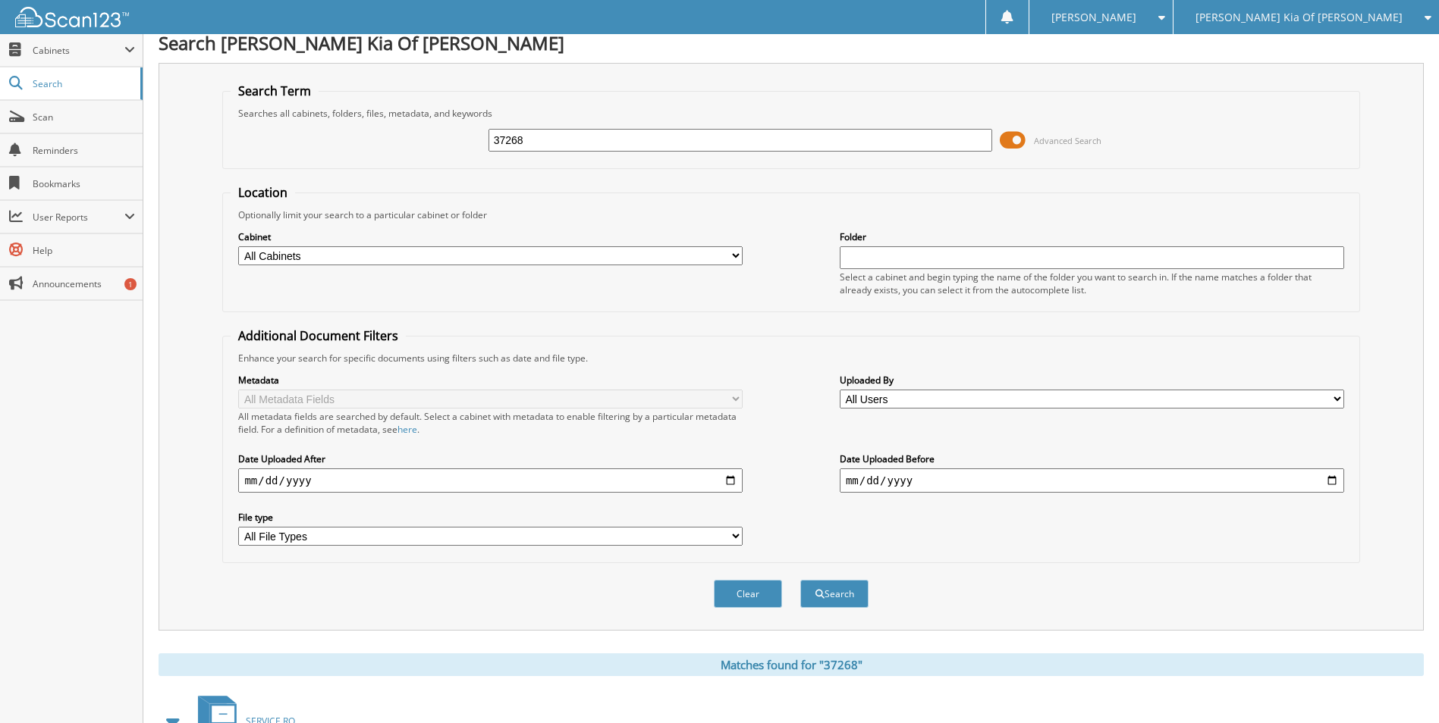
scroll to position [0, 0]
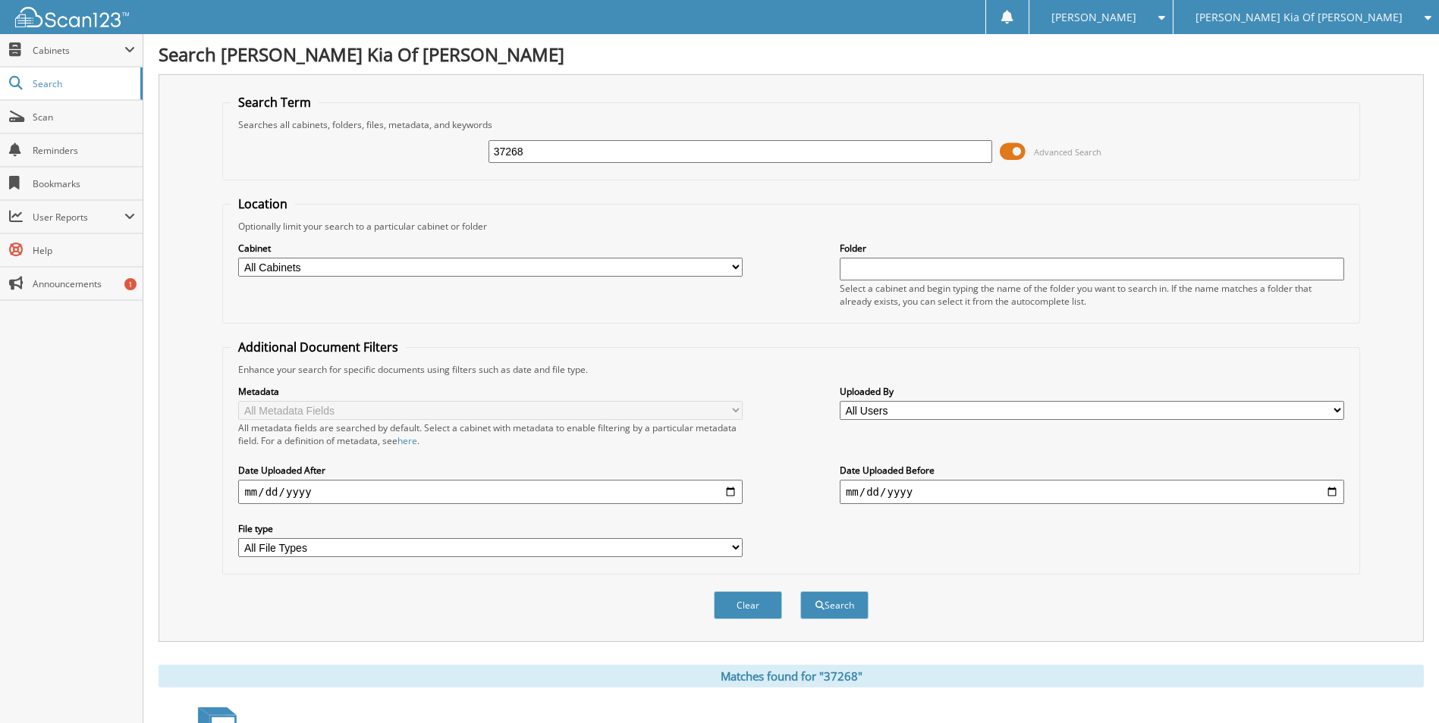
drag, startPoint x: 542, startPoint y: 153, endPoint x: 342, endPoint y: 155, distance: 200.2
click at [342, 155] on div "37268 Advanced Search" at bounding box center [791, 151] width 1120 height 41
type input "38176"
click at [800, 592] on button "Search" at bounding box center [834, 606] width 68 height 28
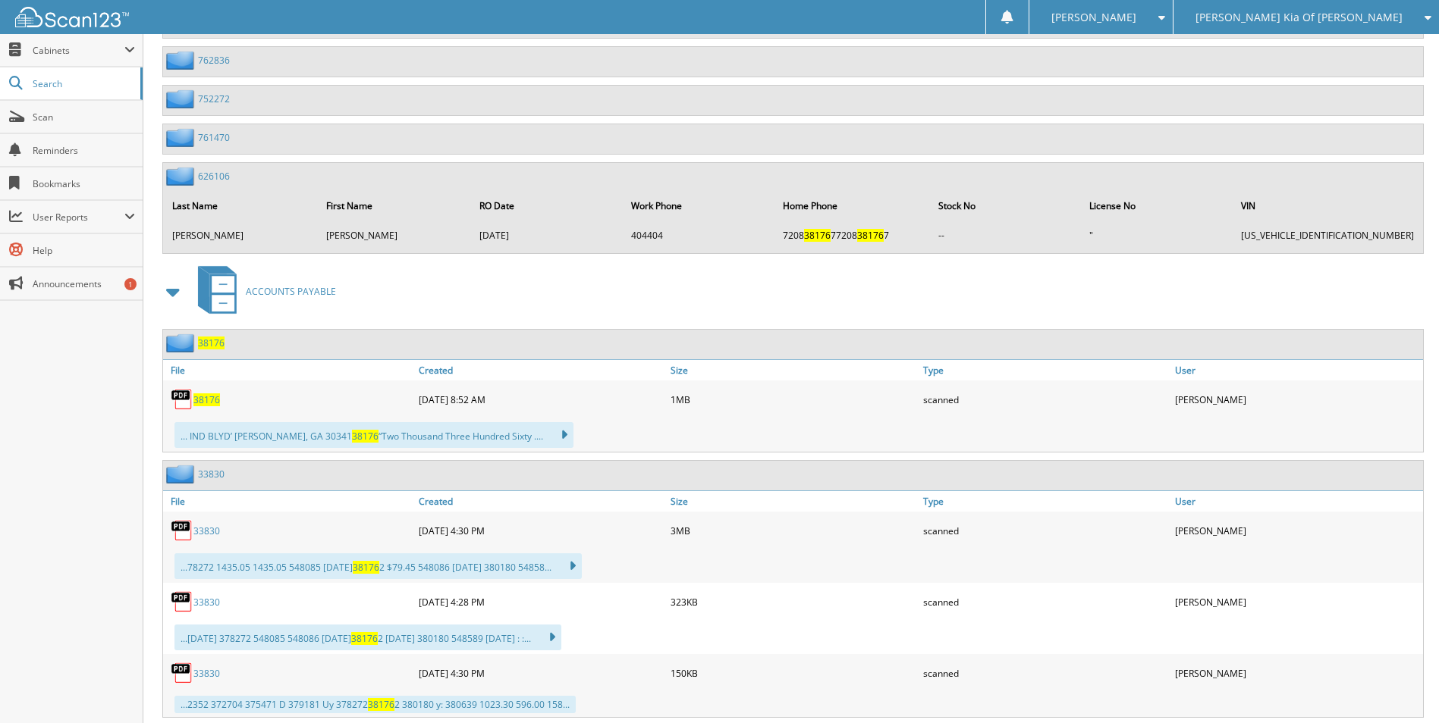
scroll to position [1517, 0]
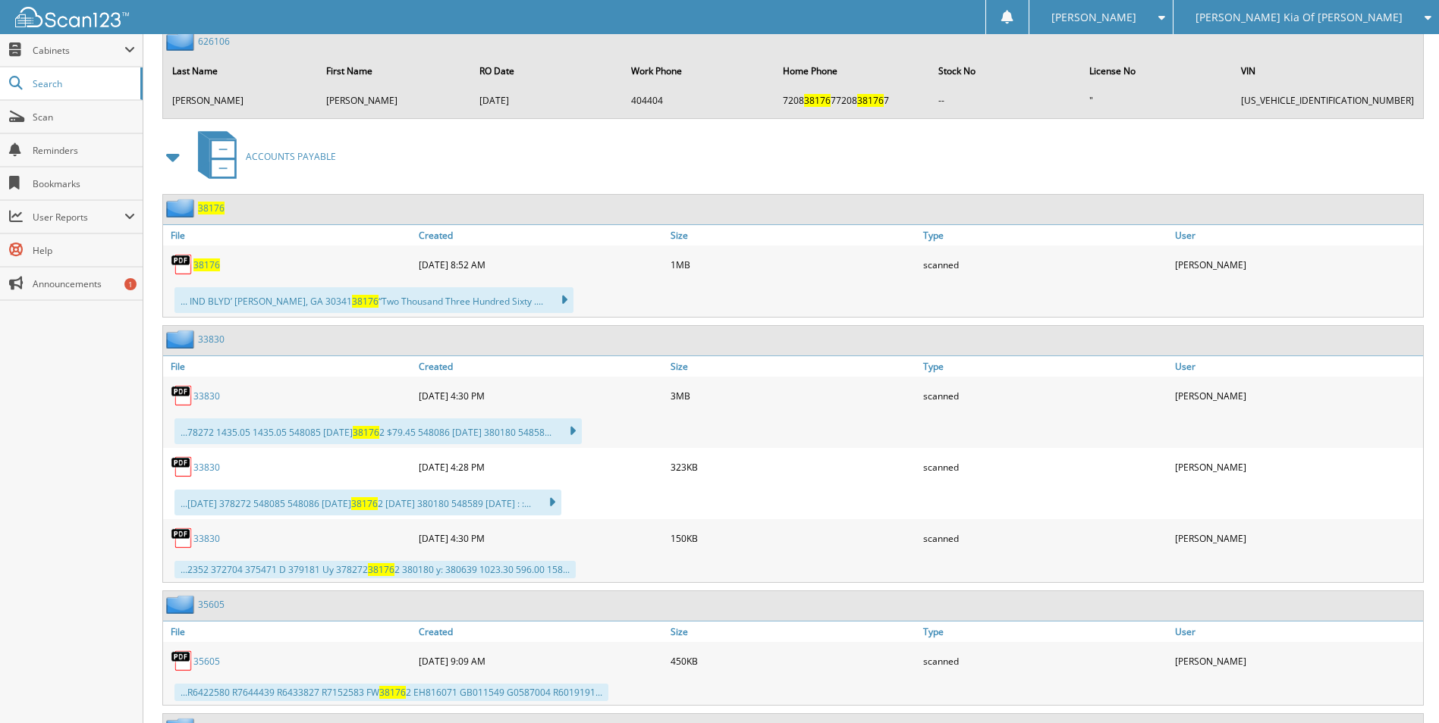
click at [211, 202] on span "38176" at bounding box center [211, 208] width 27 height 13
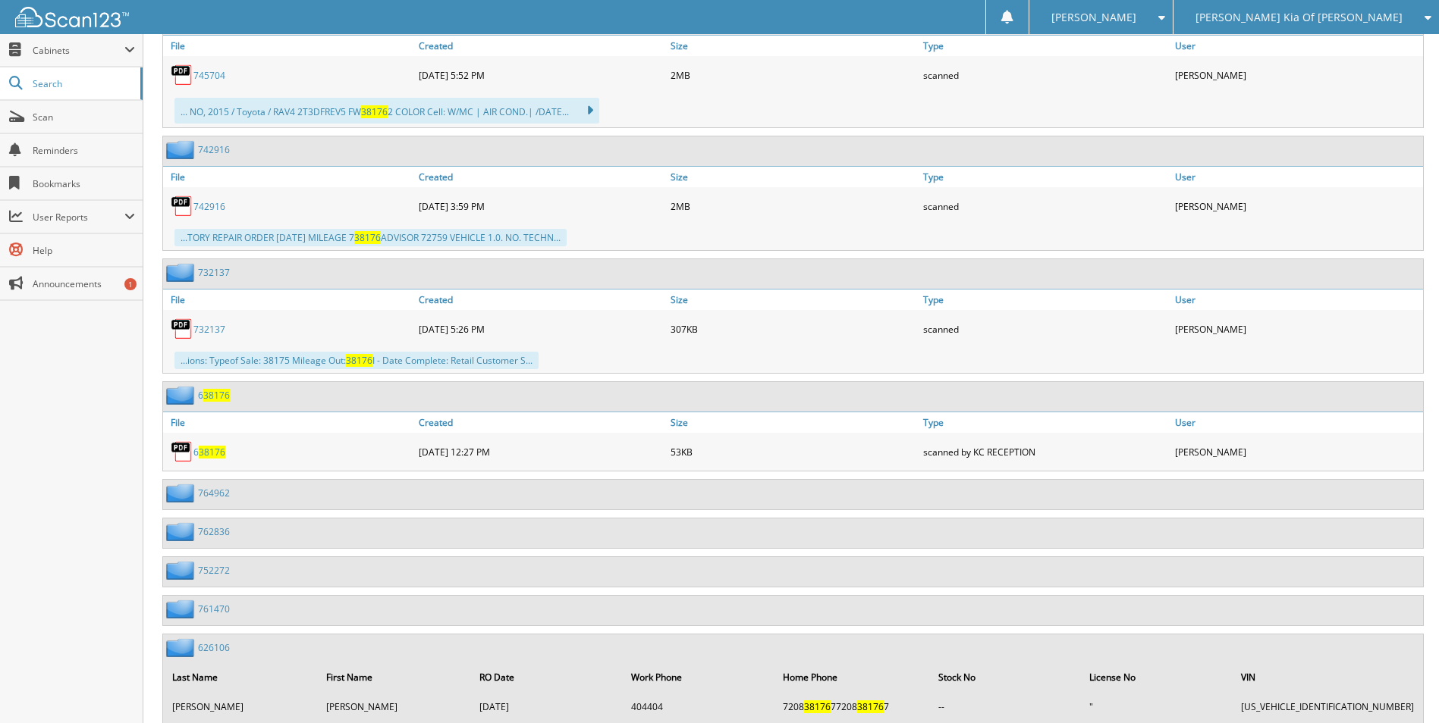
scroll to position [1365, 0]
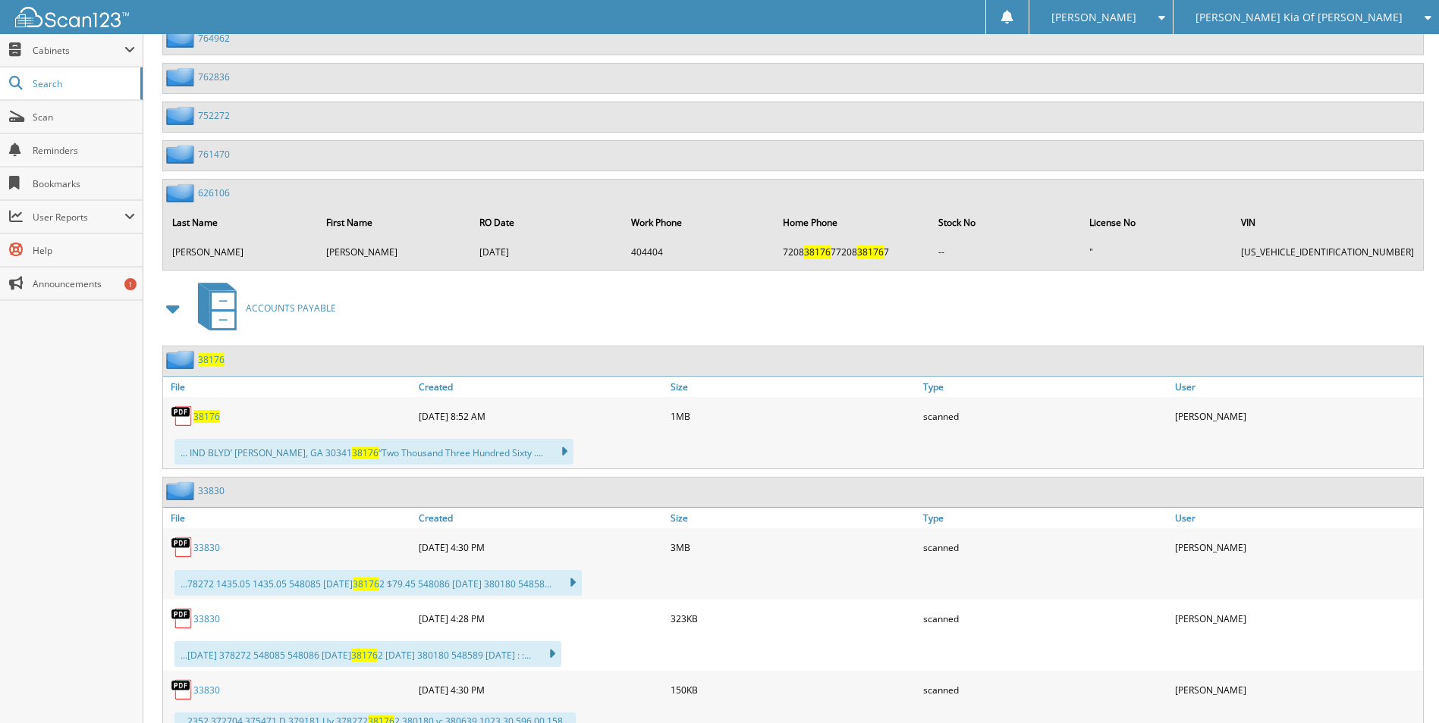
click at [205, 410] on span "38176" at bounding box center [206, 416] width 27 height 13
click at [112, 560] on div "Close Cabinets This Company All Companies Email Addresses" at bounding box center [71, 378] width 143 height 689
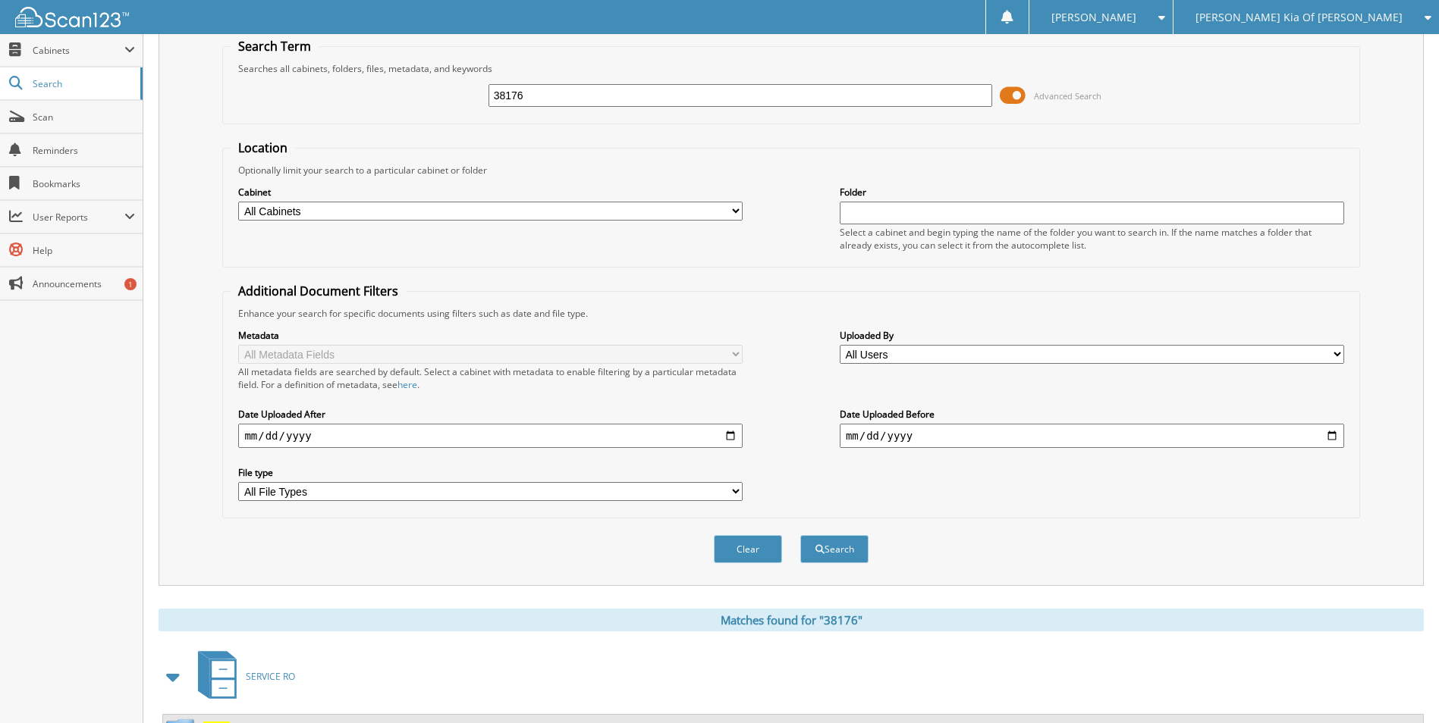
scroll to position [0, 0]
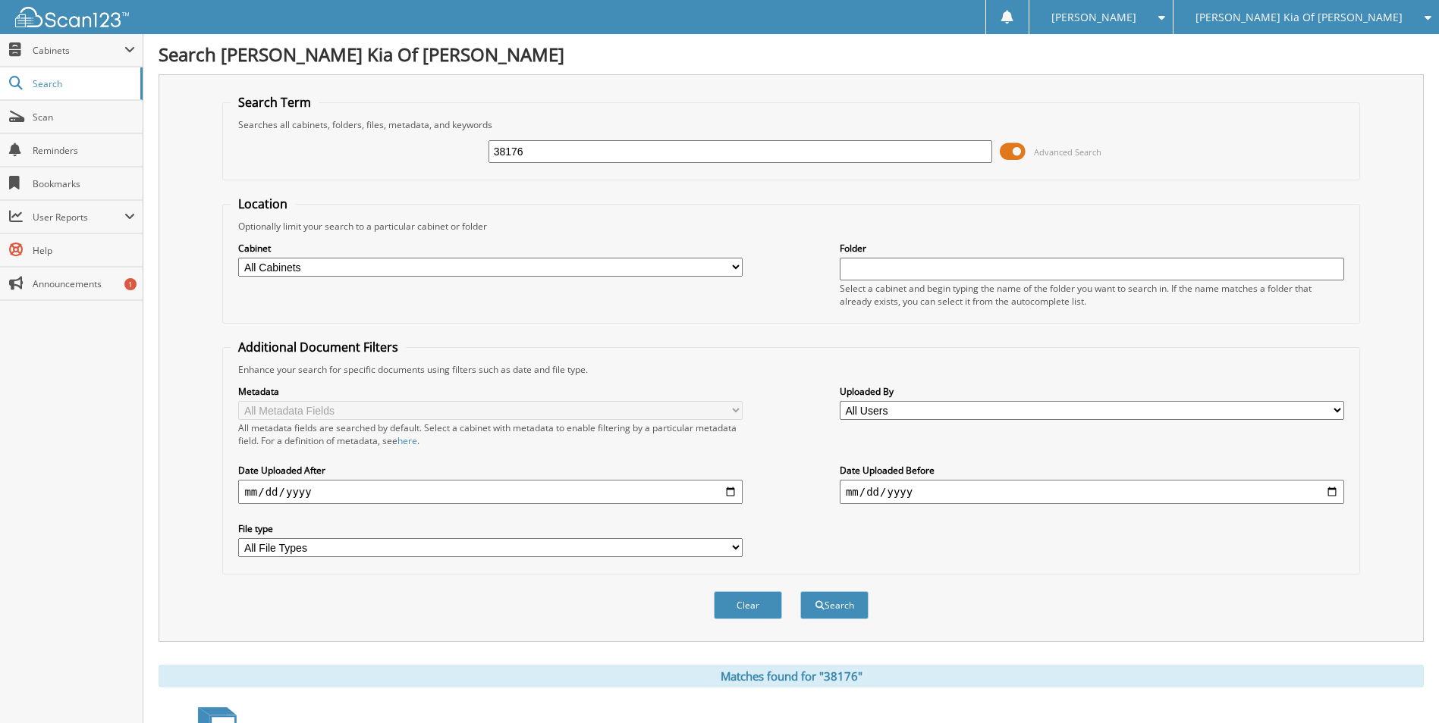
drag, startPoint x: 549, startPoint y: 152, endPoint x: 287, endPoint y: 164, distance: 262.6
click at [289, 164] on div "38176 Advanced Search" at bounding box center [791, 151] width 1120 height 41
type input "38054"
click at [800, 592] on button "Search" at bounding box center [834, 606] width 68 height 28
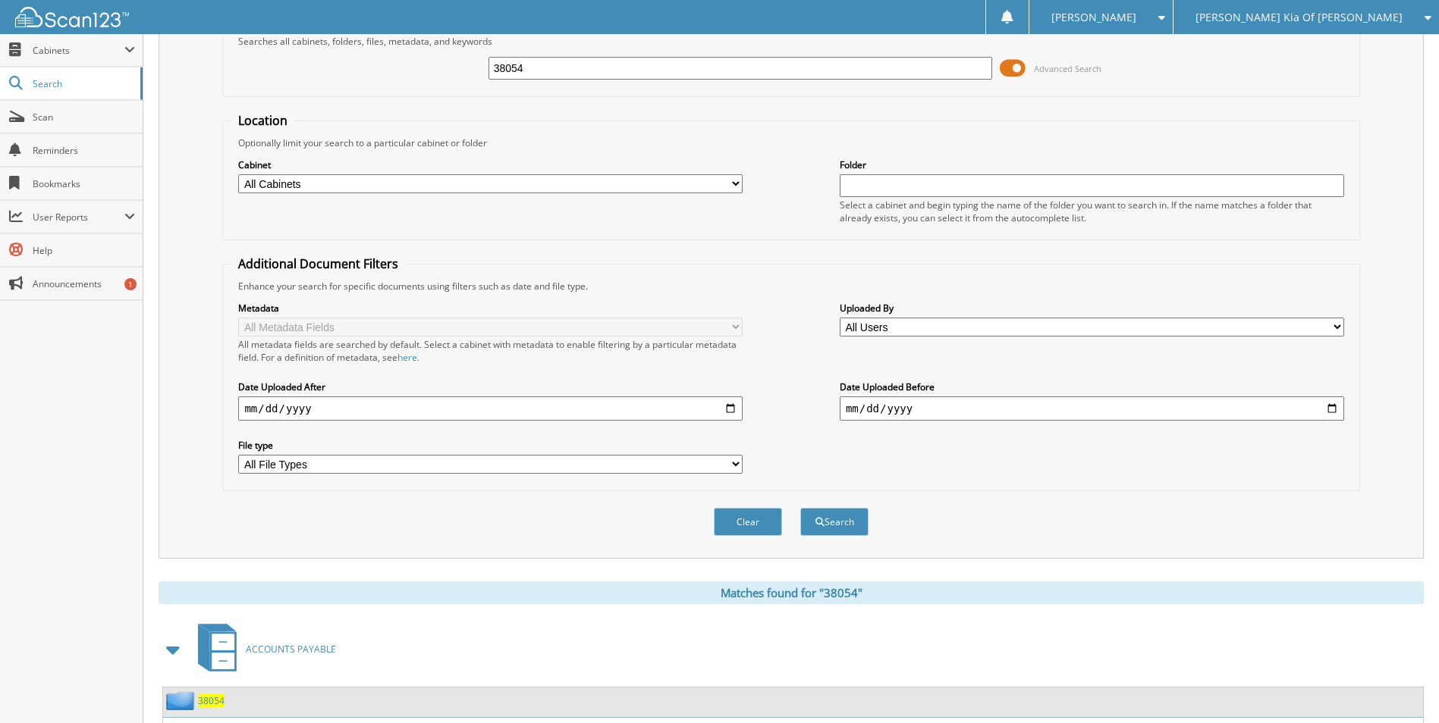
scroll to position [531, 0]
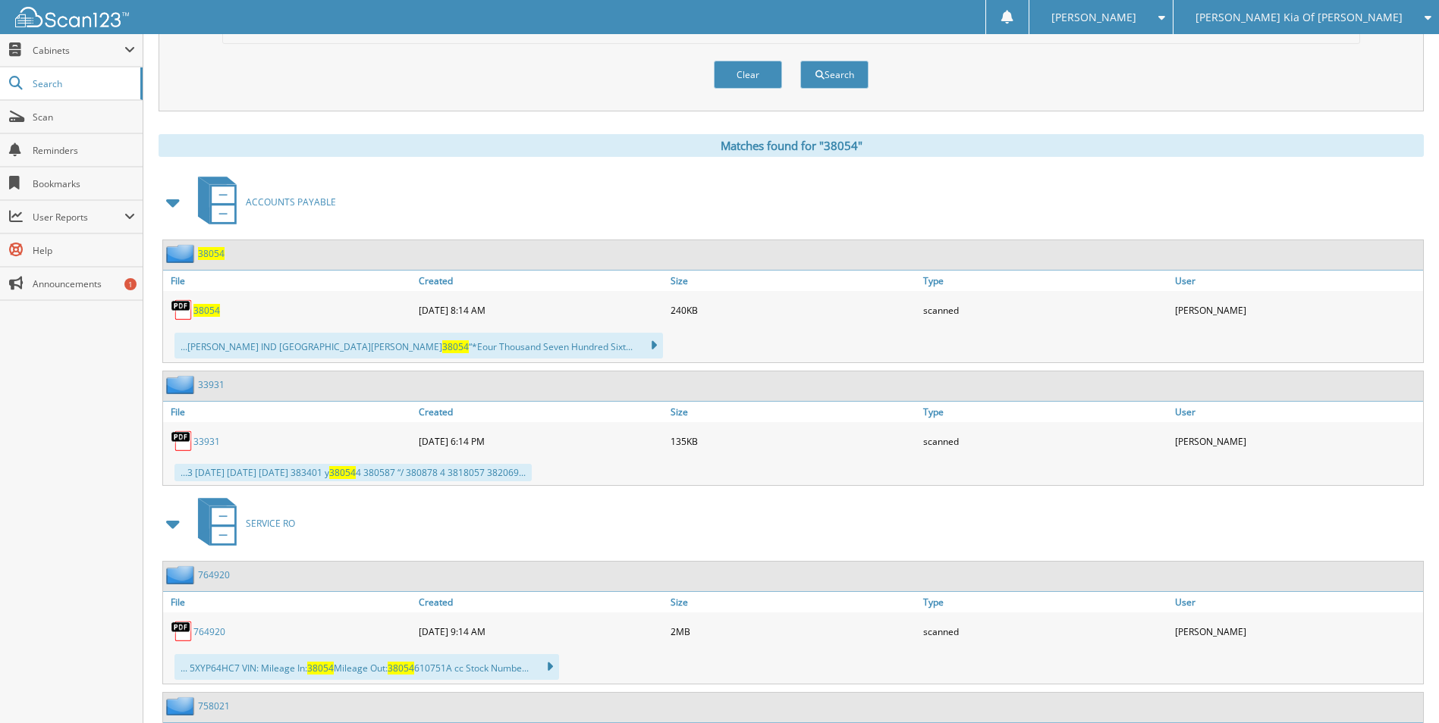
click at [209, 306] on span "38054" at bounding box center [206, 310] width 27 height 13
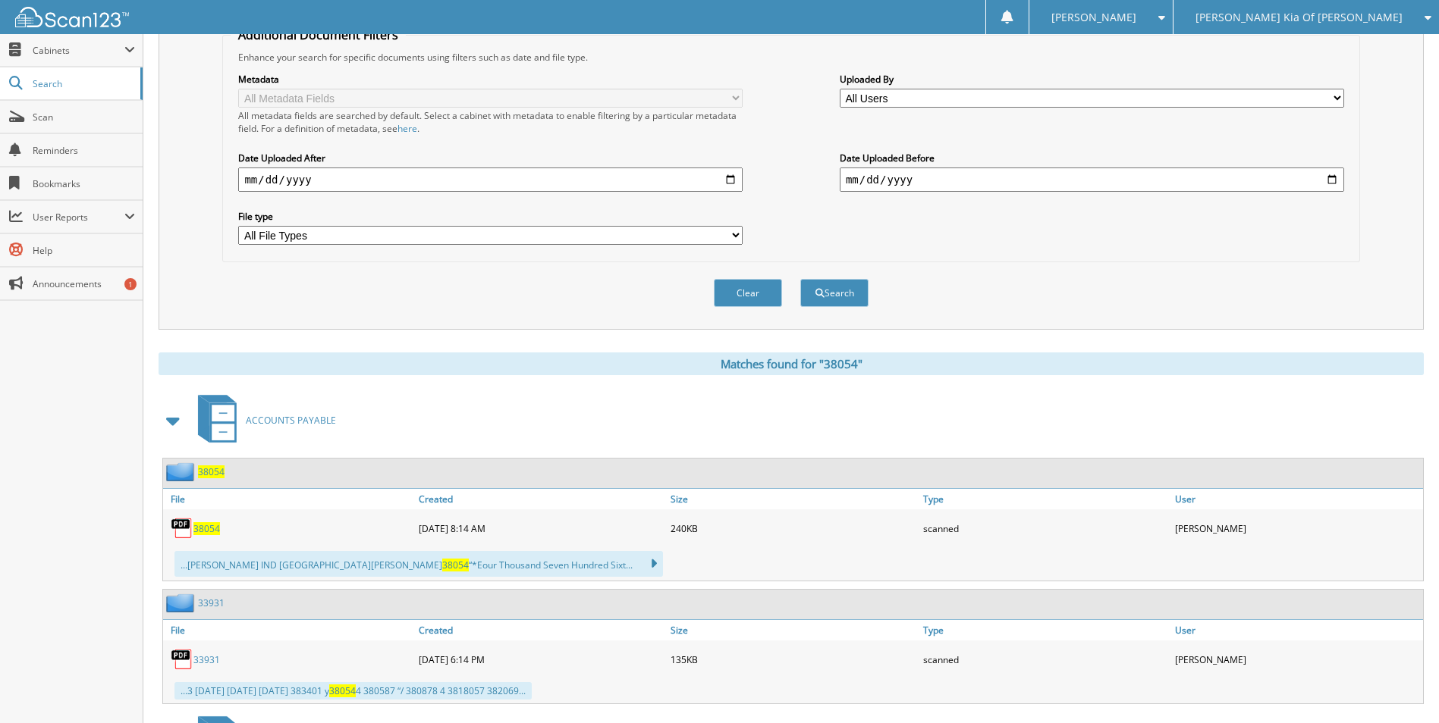
scroll to position [76, 0]
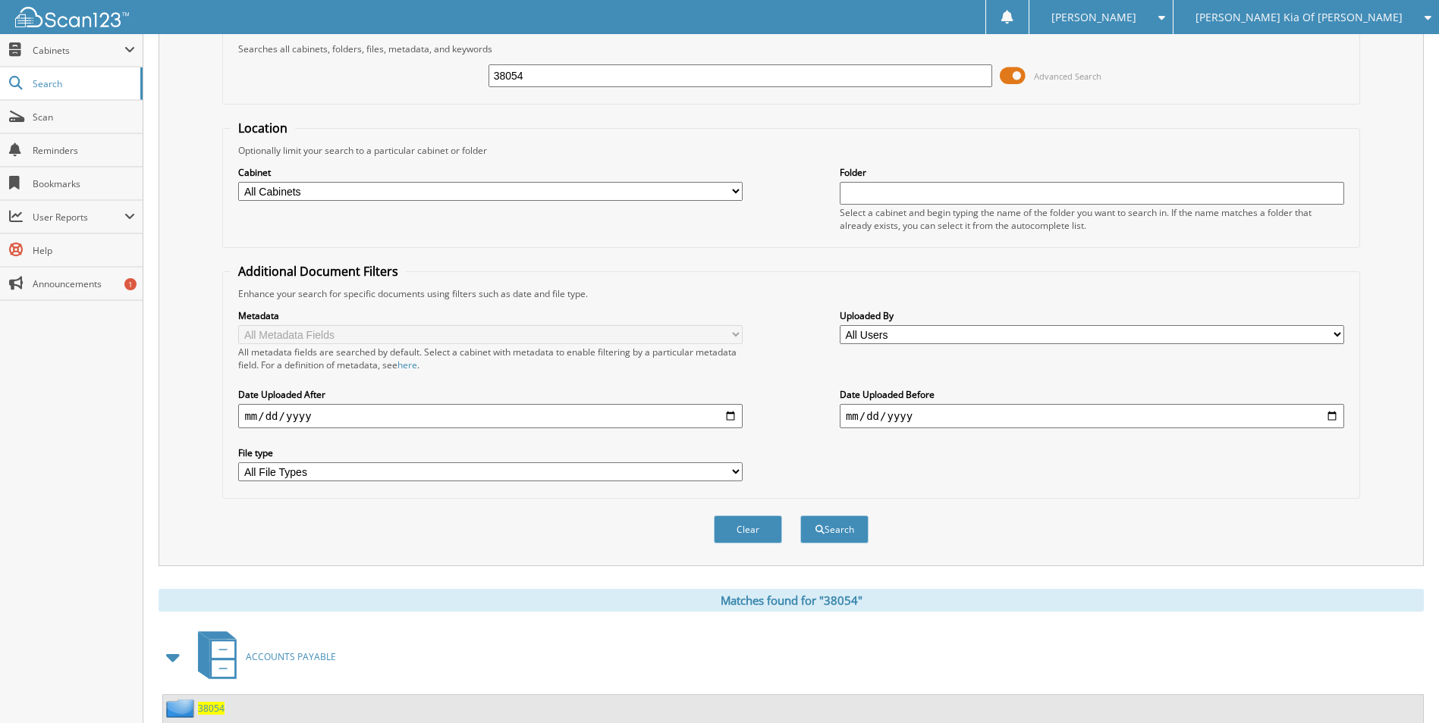
drag, startPoint x: 558, startPoint y: 80, endPoint x: 422, endPoint y: 80, distance: 135.8
click at [422, 80] on div "38054 Advanced Search" at bounding box center [791, 75] width 1120 height 41
type input "36491"
click at [800, 516] on button "Search" at bounding box center [834, 530] width 68 height 28
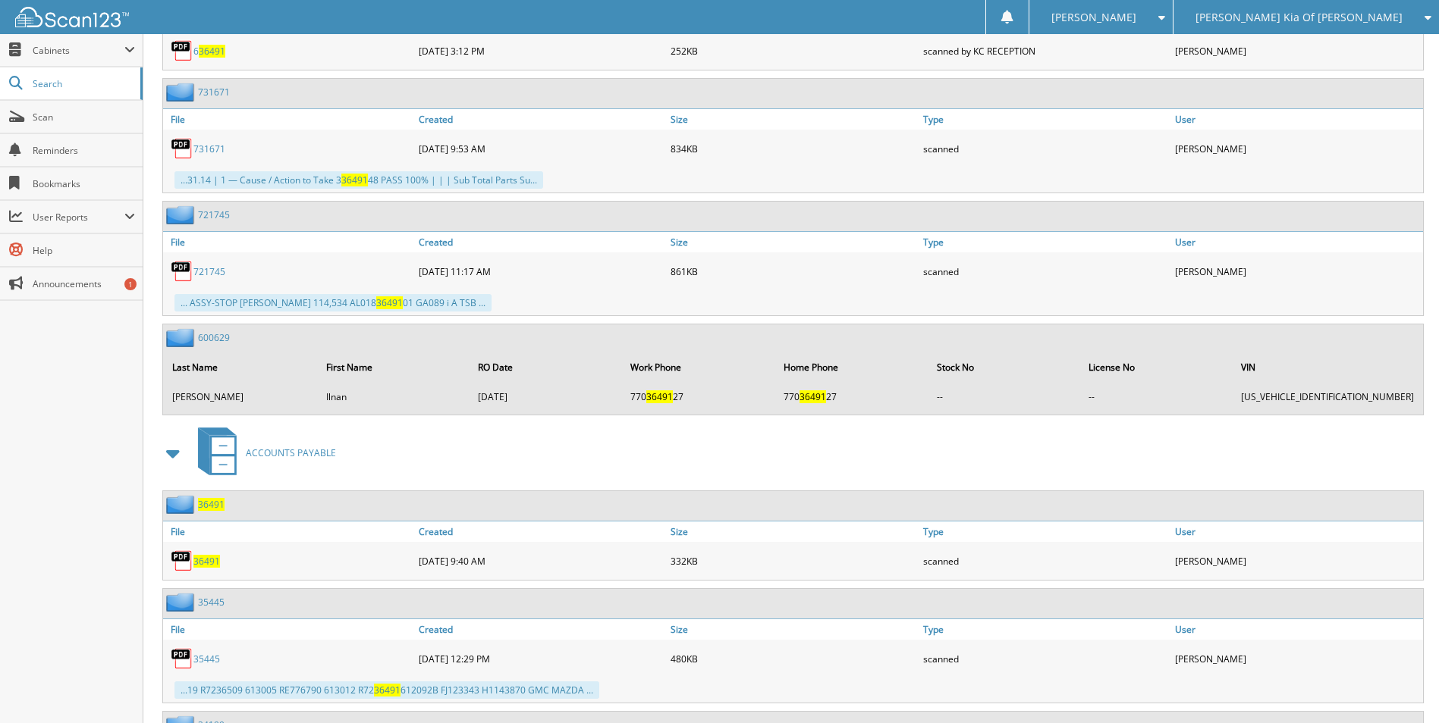
scroll to position [1989, 0]
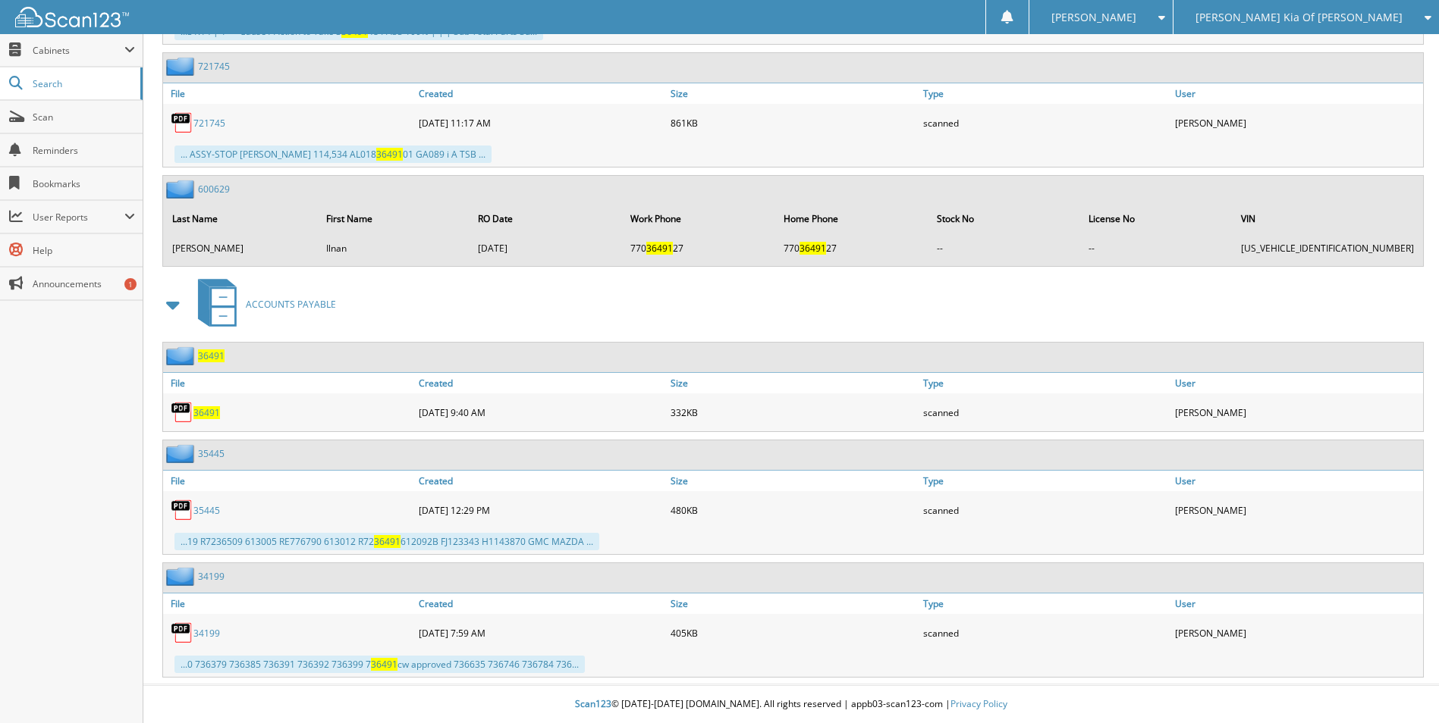
click at [202, 419] on div "36491" at bounding box center [289, 412] width 252 height 30
click at [202, 419] on span "36491" at bounding box center [206, 412] width 27 height 13
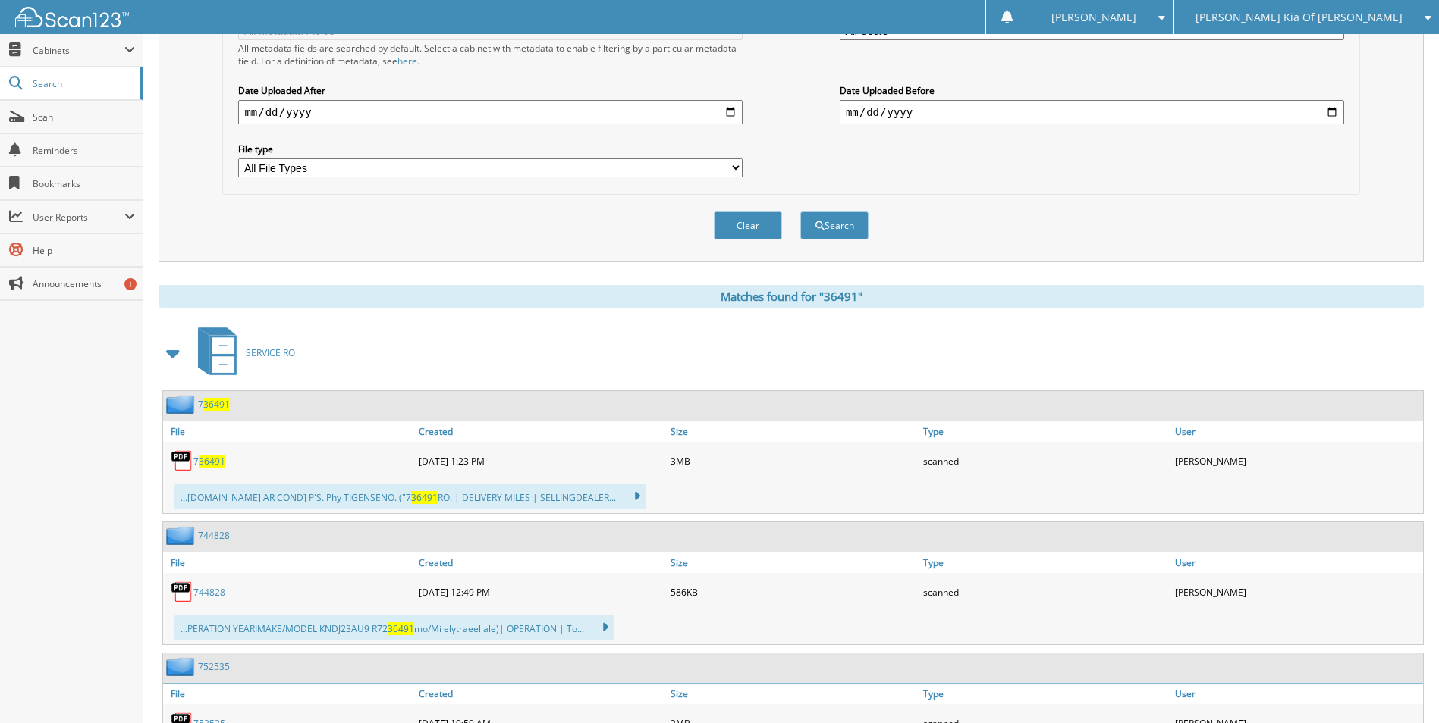
scroll to position [0, 0]
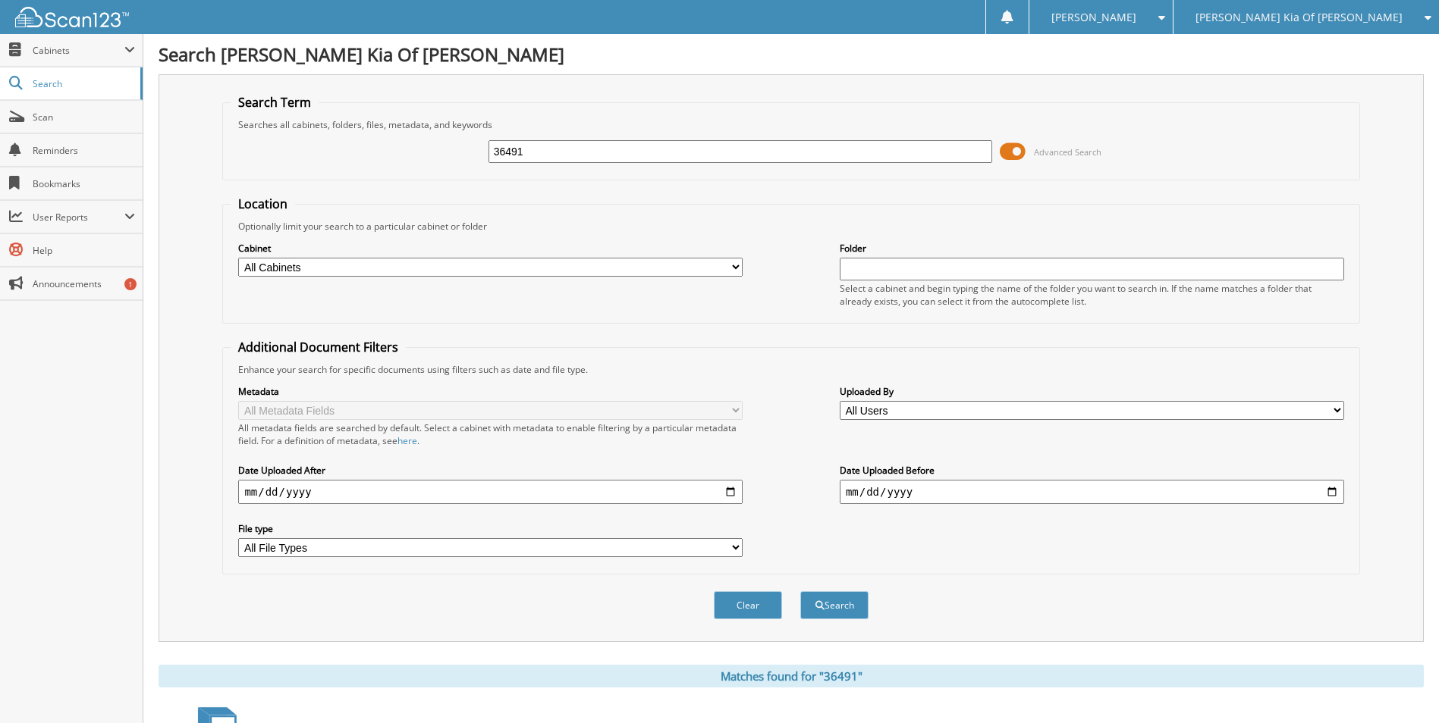
drag, startPoint x: 549, startPoint y: 154, endPoint x: 347, endPoint y: 151, distance: 201.8
click at [359, 151] on div "36491 Advanced Search" at bounding box center [791, 151] width 1120 height 41
type input "38266"
click at [800, 592] on button "Search" at bounding box center [834, 606] width 68 height 28
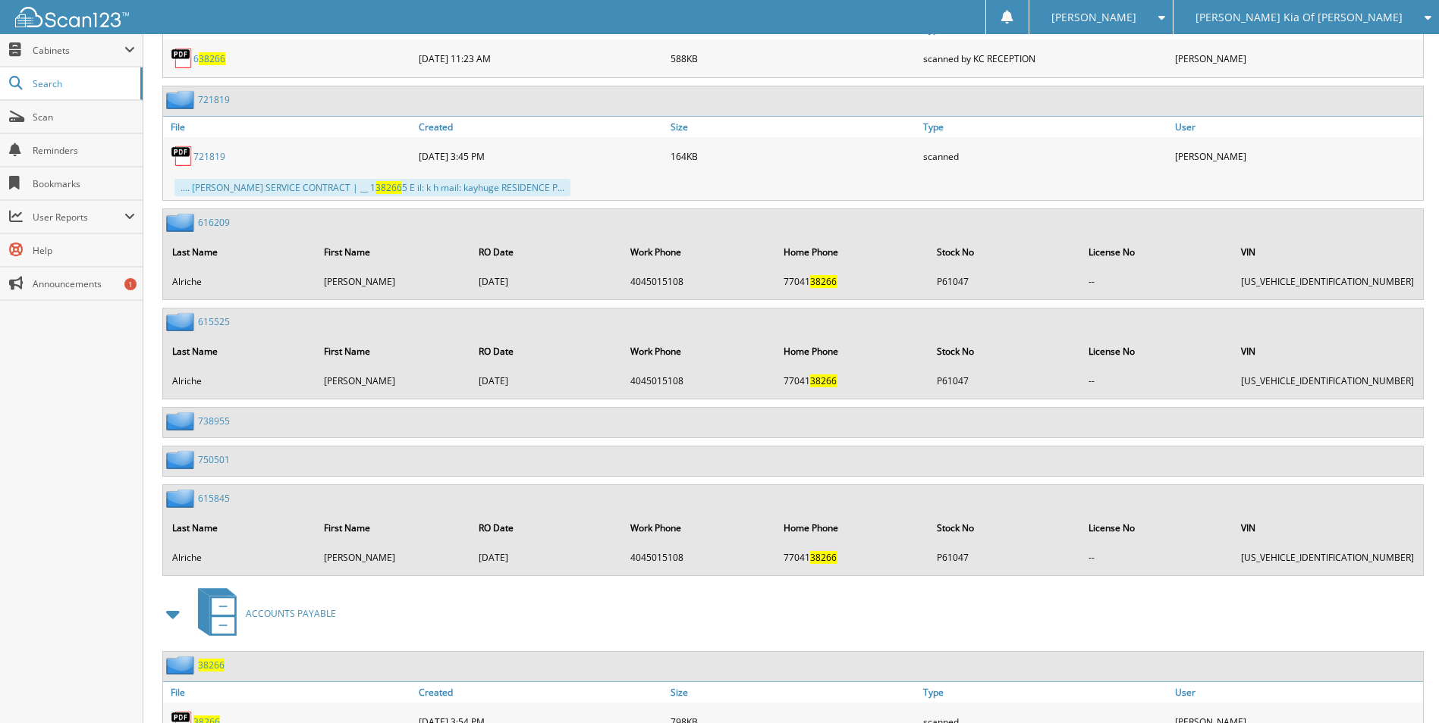
scroll to position [1643, 0]
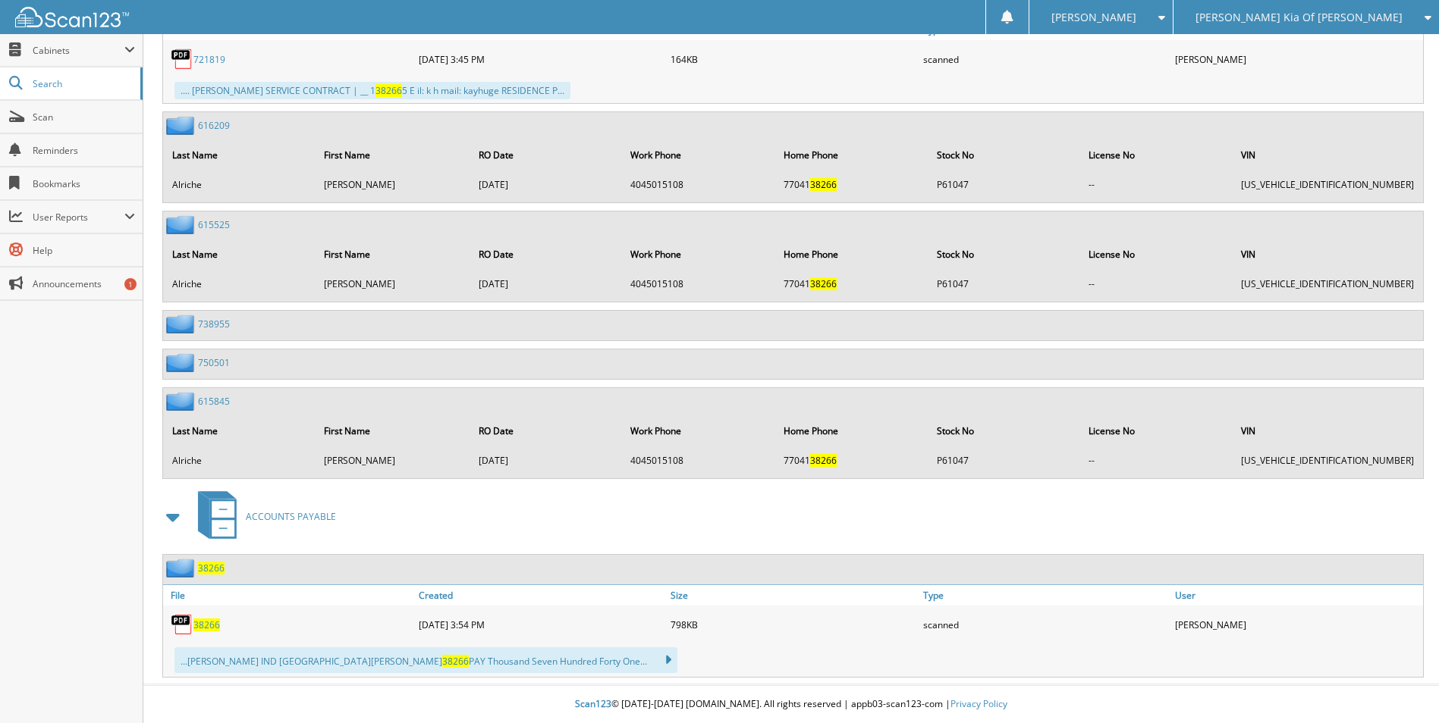
click at [211, 632] on div "38266" at bounding box center [289, 625] width 252 height 30
click at [210, 627] on span "38266" at bounding box center [206, 625] width 27 height 13
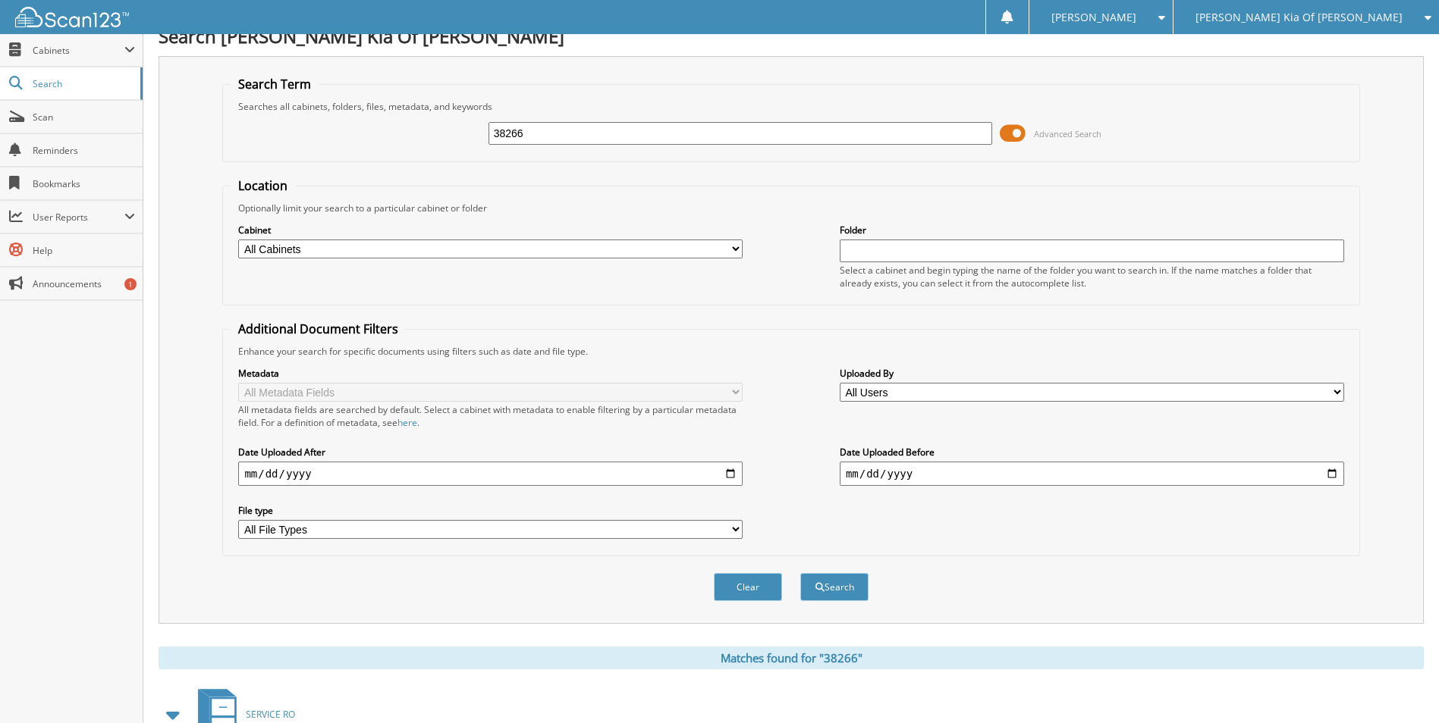
scroll to position [0, 0]
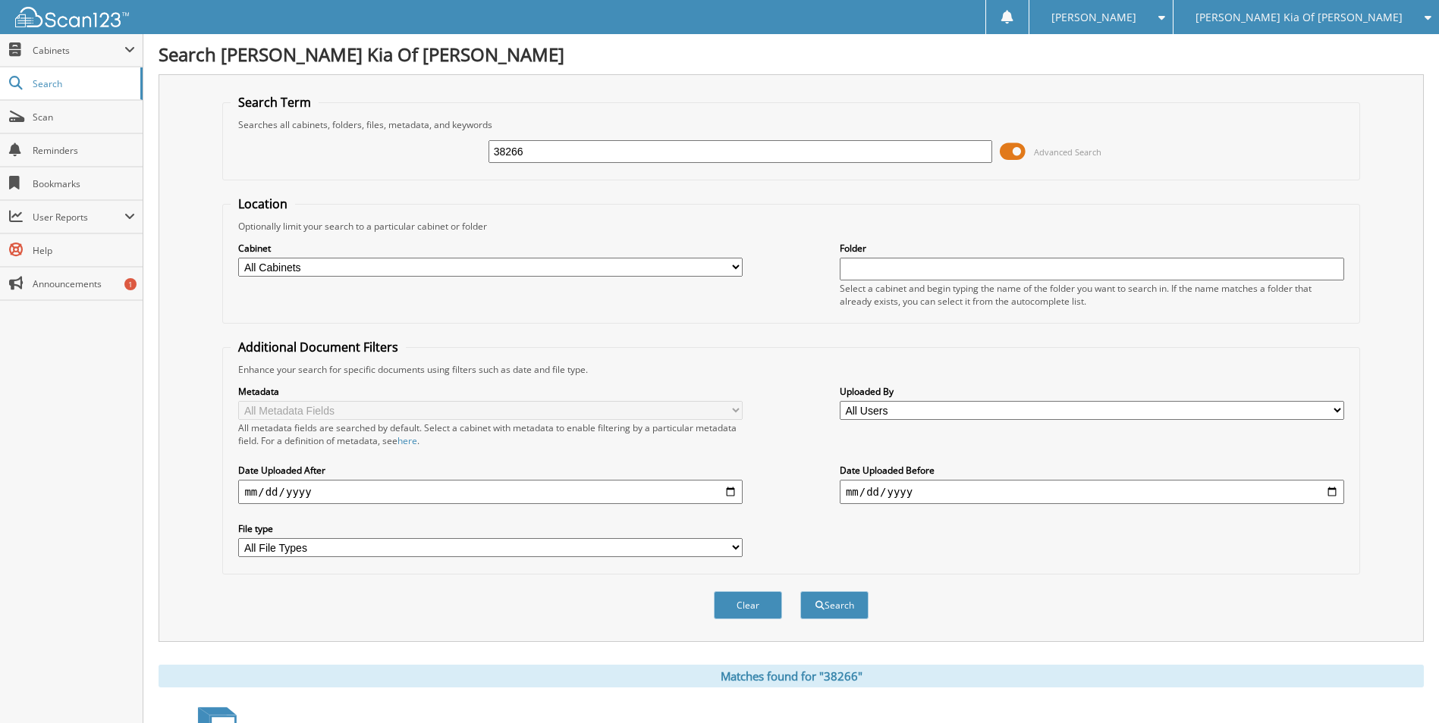
drag, startPoint x: 545, startPoint y: 150, endPoint x: 231, endPoint y: 165, distance: 314.3
click at [231, 165] on div "38266 Advanced Search" at bounding box center [791, 151] width 1120 height 41
type input "38173"
click at [800, 592] on button "Search" at bounding box center [834, 606] width 68 height 28
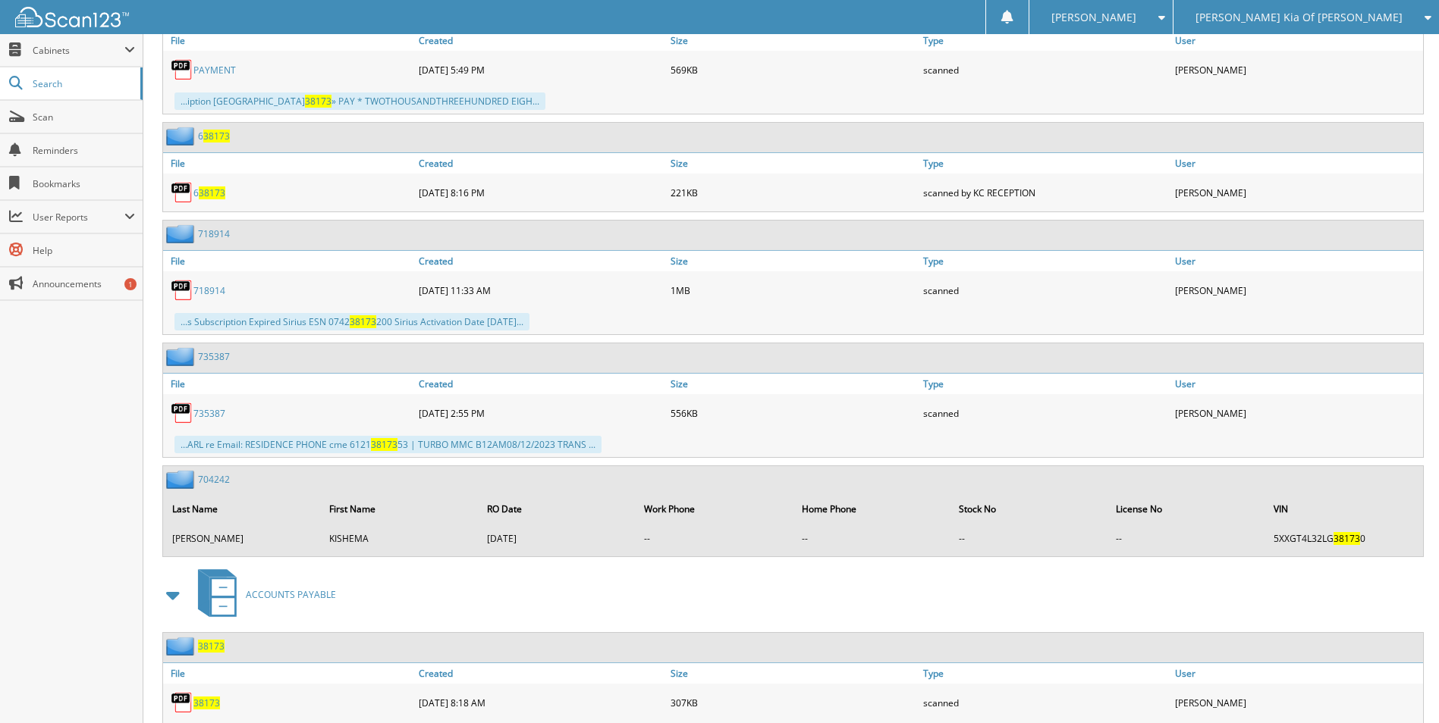
scroll to position [1227, 0]
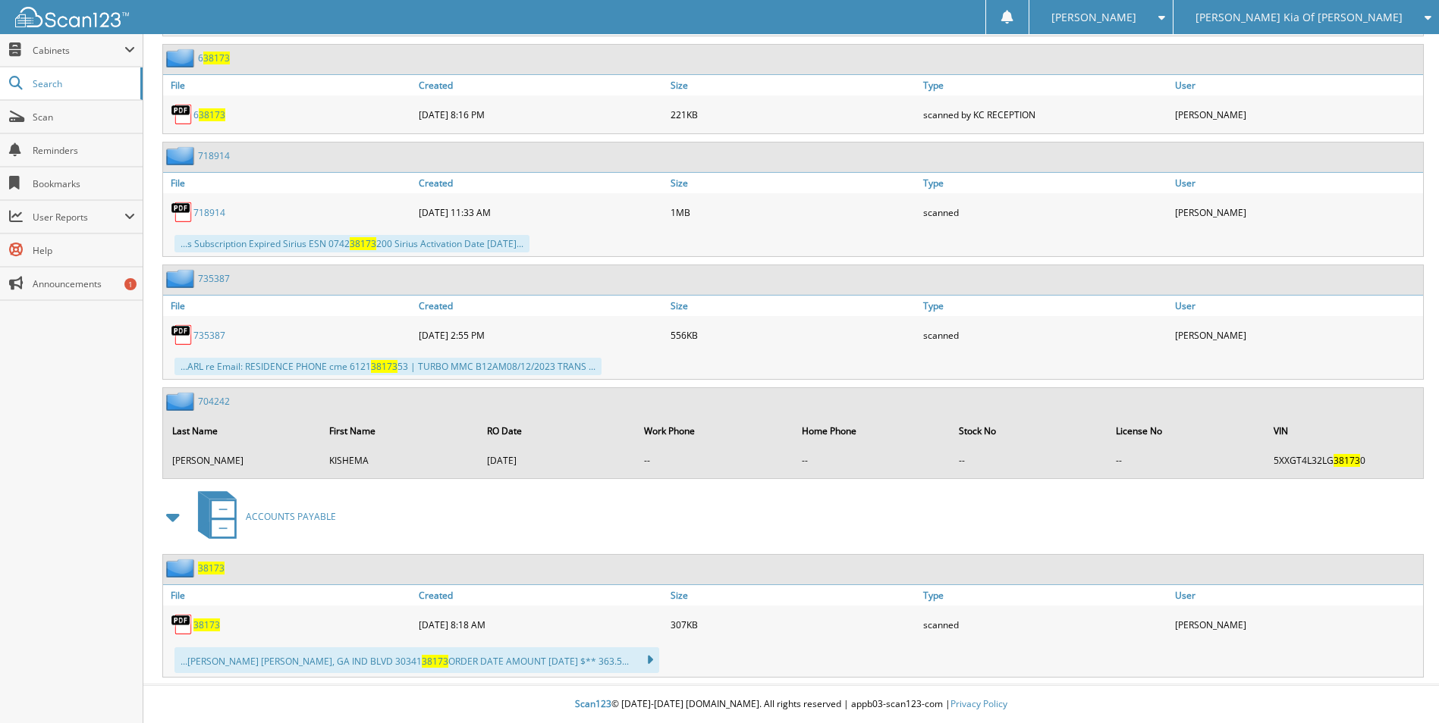
click at [212, 625] on span "38173" at bounding box center [206, 625] width 27 height 13
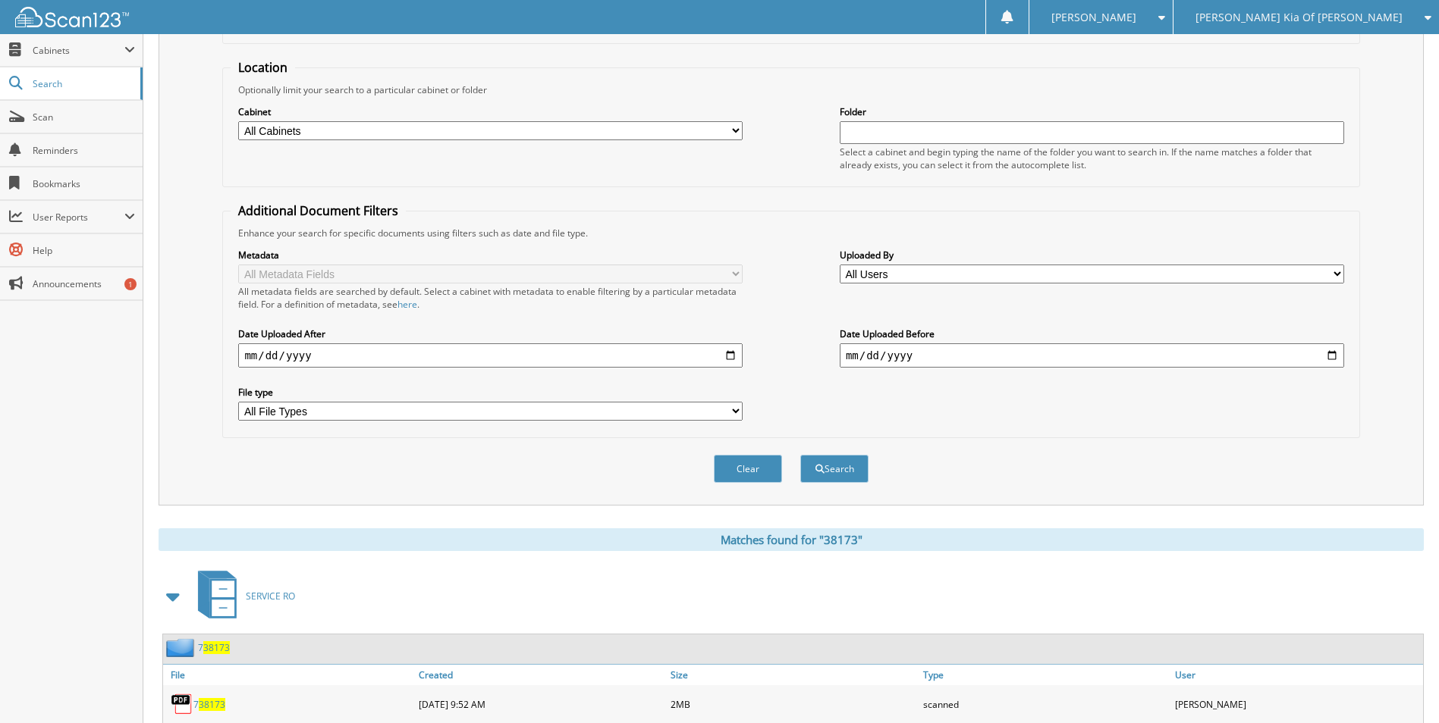
scroll to position [0, 0]
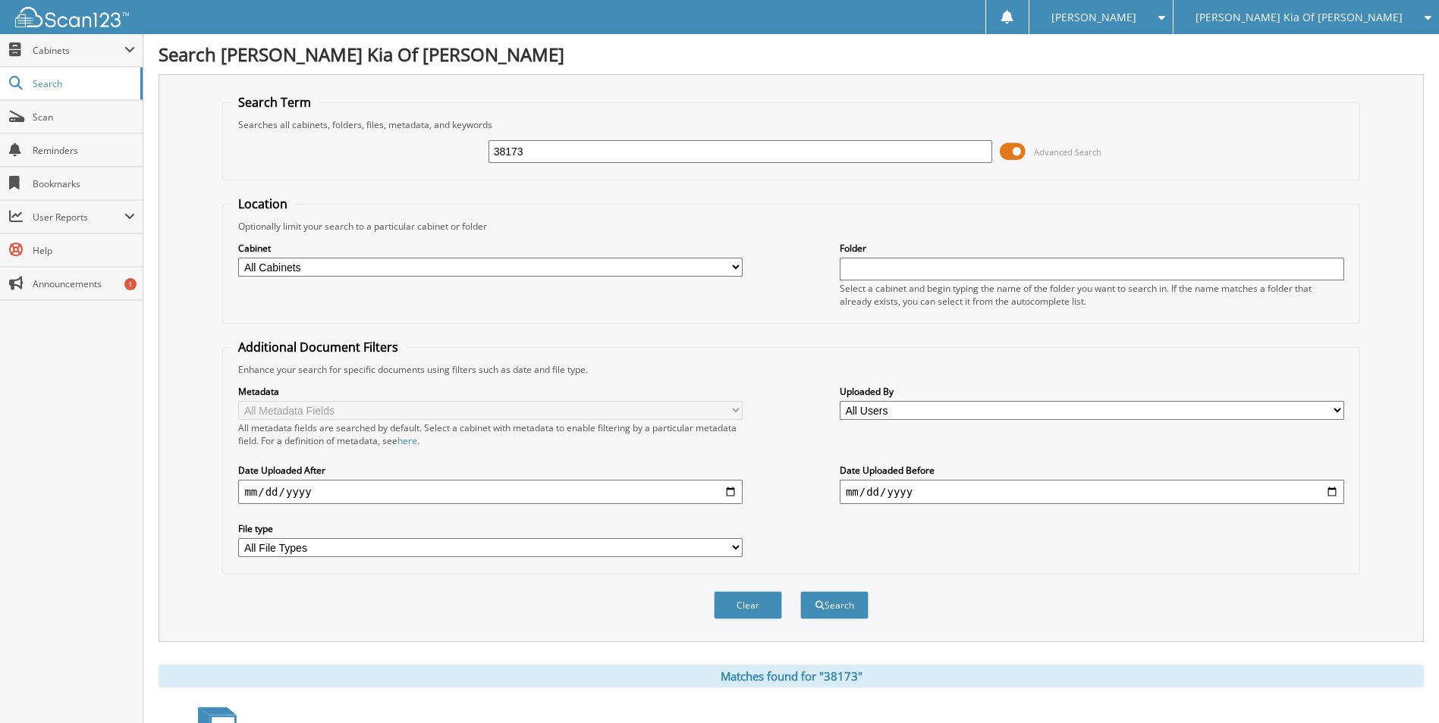
drag, startPoint x: 563, startPoint y: 149, endPoint x: 435, endPoint y: 152, distance: 128.2
click at [435, 152] on div "38173 Advanced Search" at bounding box center [791, 151] width 1120 height 41
type input "38306"
click at [800, 592] on button "Search" at bounding box center [834, 606] width 68 height 28
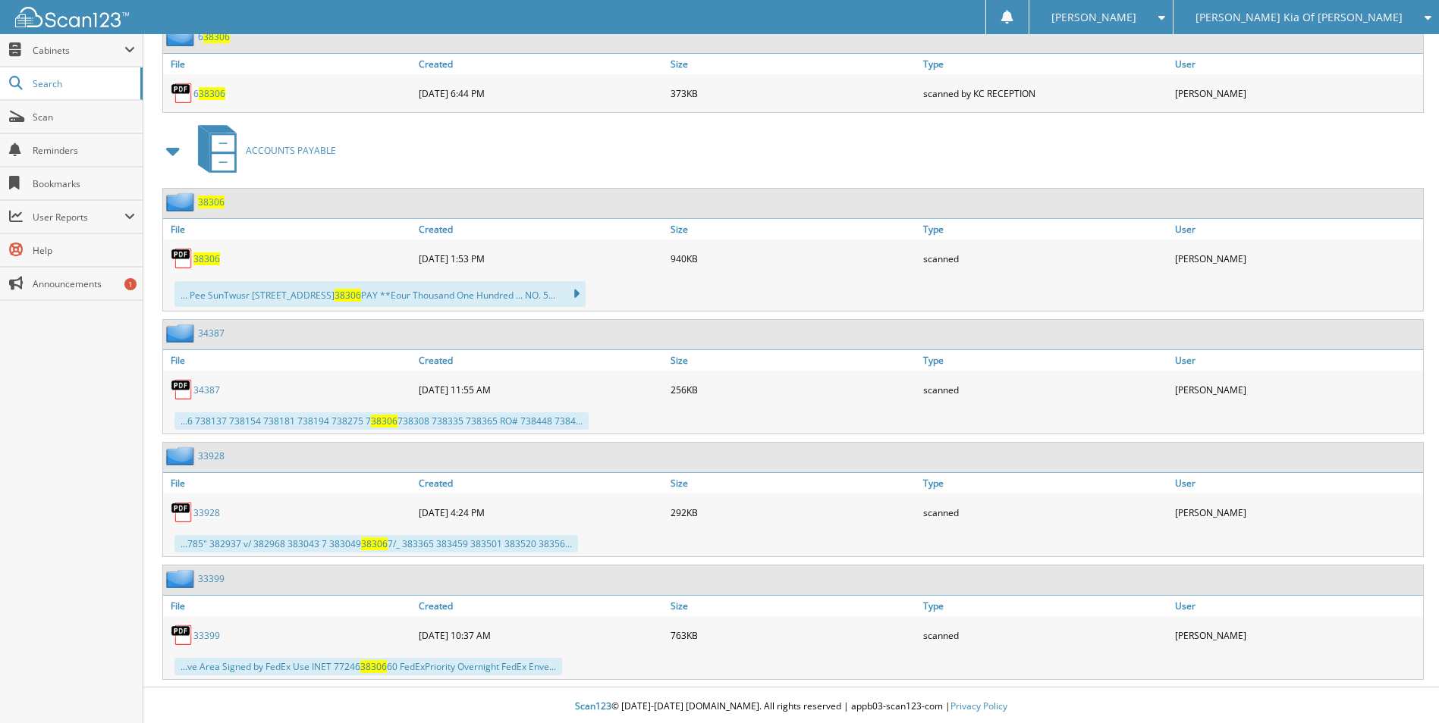
scroll to position [1453, 0]
click at [198, 259] on span "38306" at bounding box center [206, 256] width 27 height 13
